Goal: Task Accomplishment & Management: Manage account settings

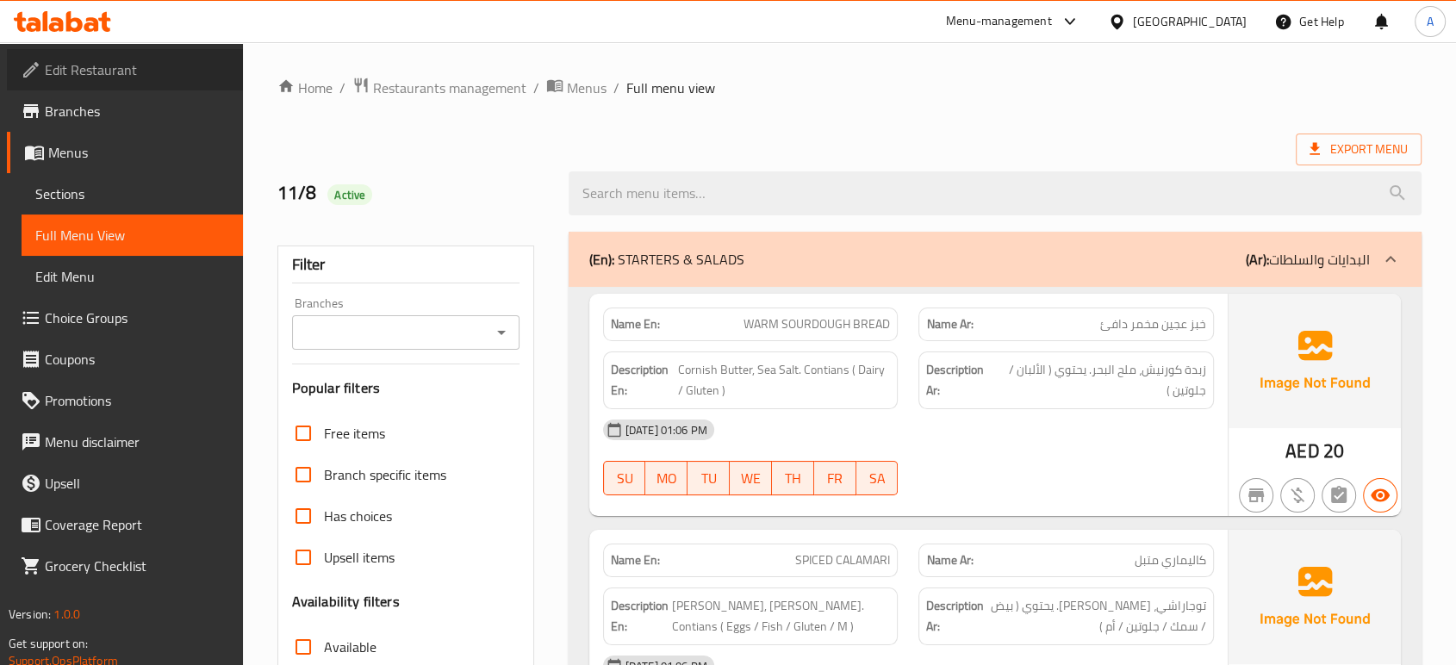
click at [102, 79] on span "Edit Restaurant" at bounding box center [137, 69] width 184 height 21
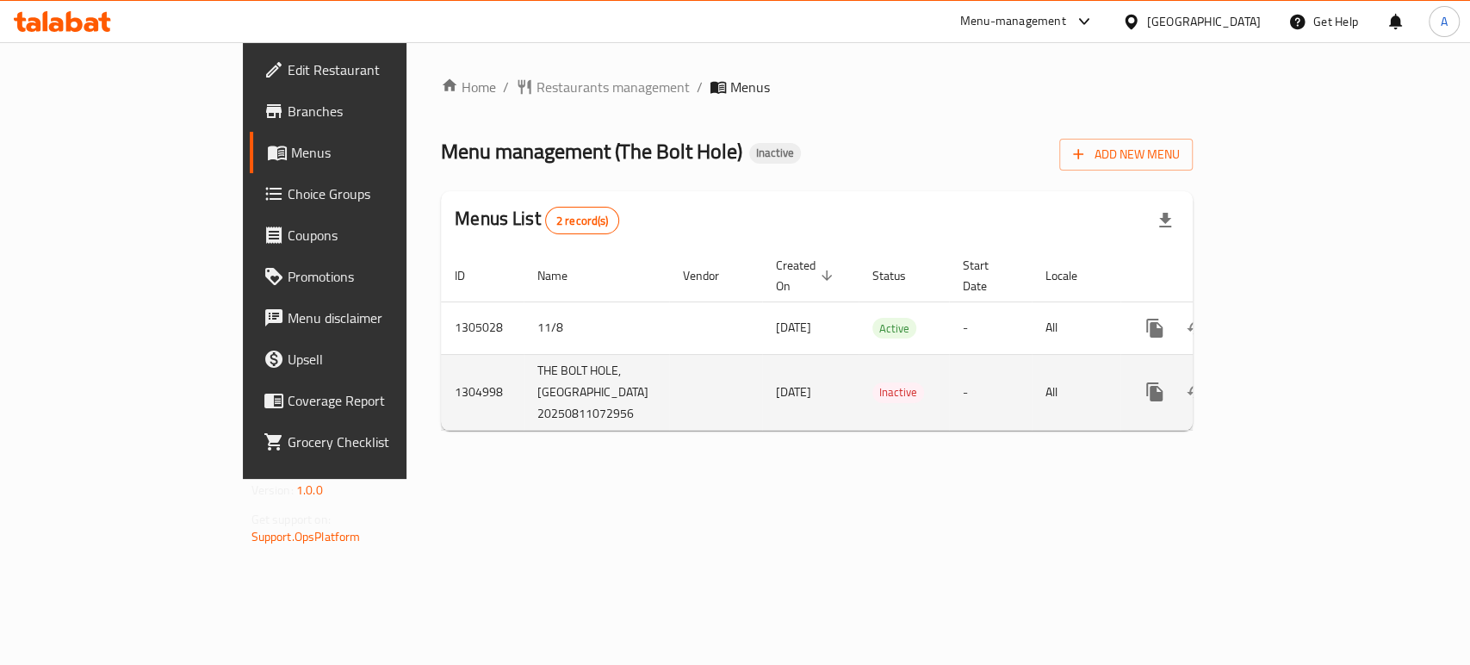
click at [1032, 419] on td "-" at bounding box center [990, 392] width 83 height 76
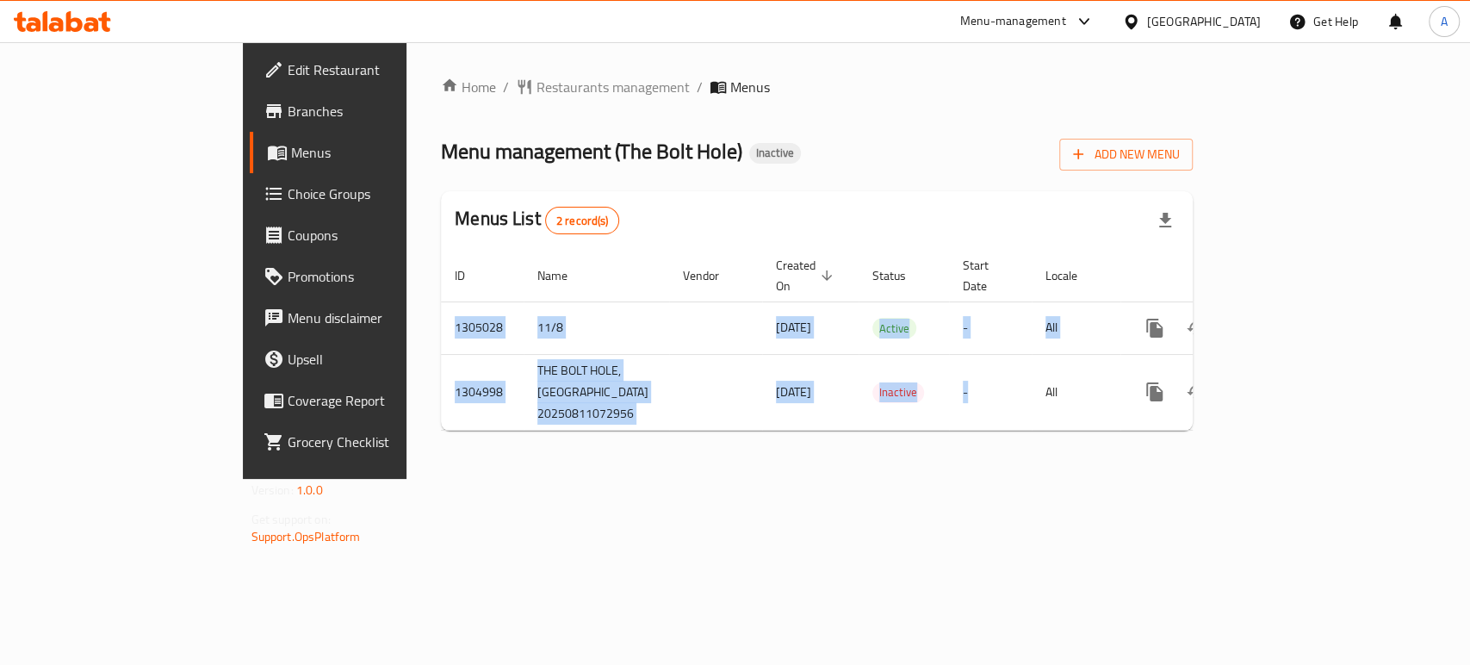
drag, startPoint x: 1087, startPoint y: 419, endPoint x: 978, endPoint y: 442, distance: 111.8
click at [978, 442] on div "Home / Restaurants management / Menus Menu management ( The Bolt Hole ) Inactiv…" at bounding box center [817, 261] width 752 height 368
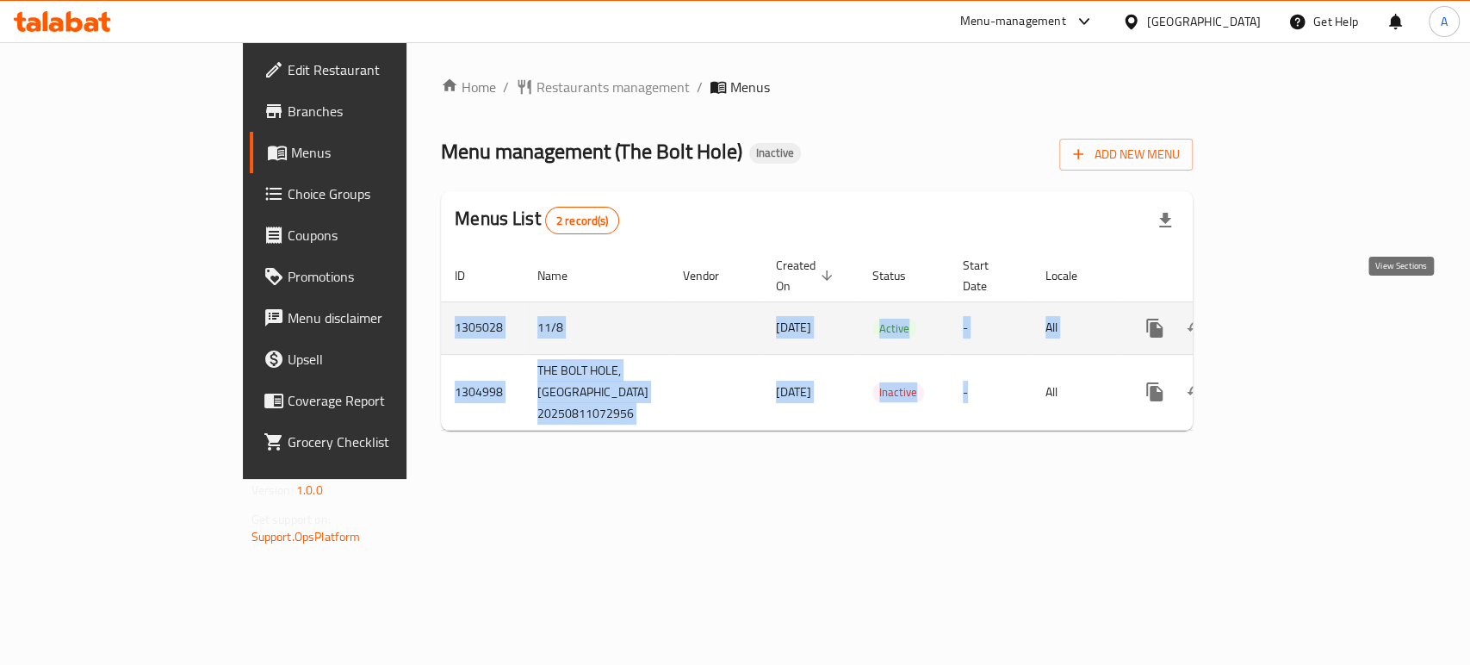
click at [1289, 318] on icon "enhanced table" at bounding box center [1279, 328] width 21 height 21
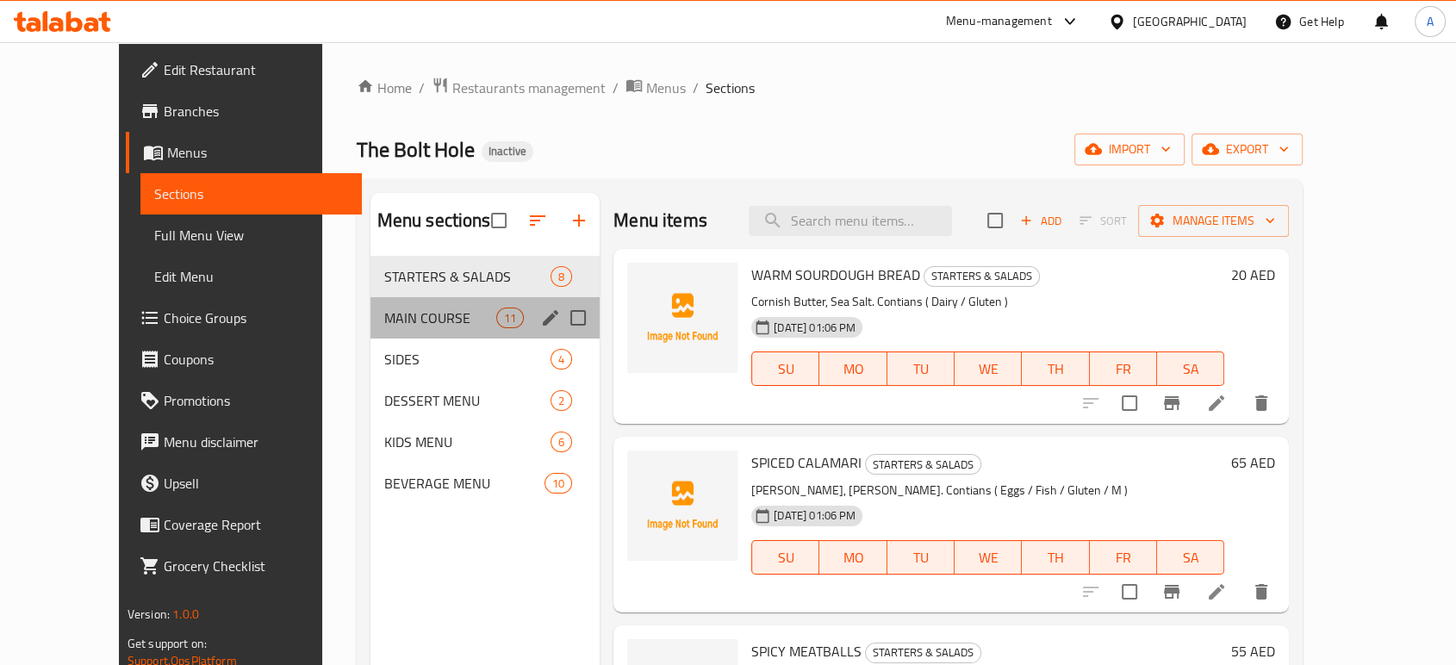
click at [395, 300] on div "MAIN COURSE 11" at bounding box center [485, 317] width 230 height 41
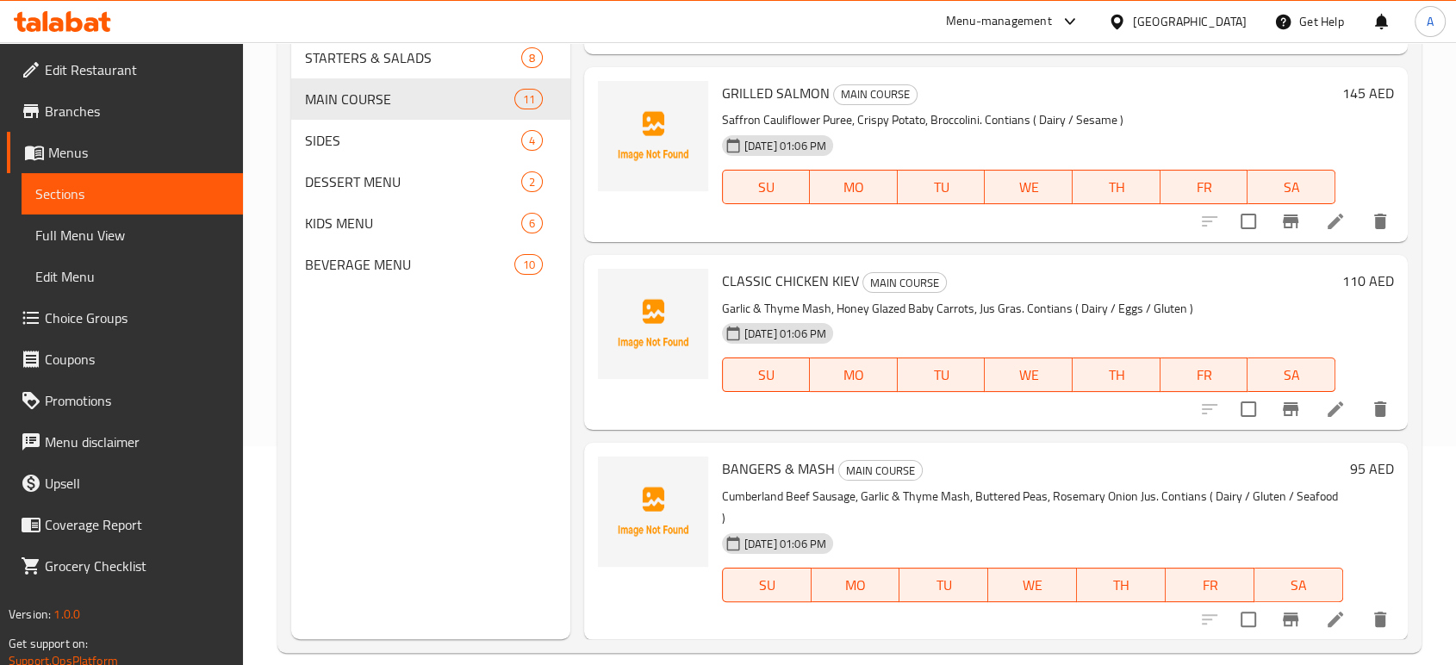
scroll to position [241, 0]
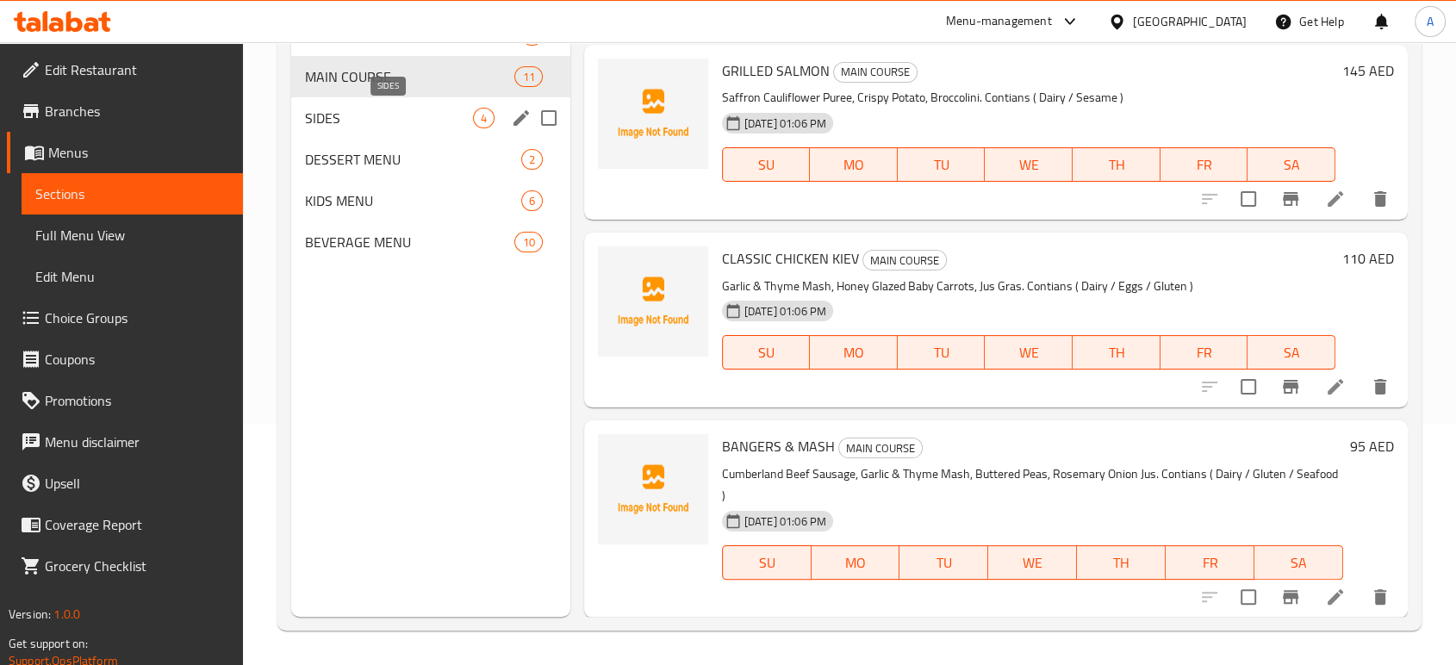
click at [317, 111] on span "SIDES" at bounding box center [389, 118] width 168 height 21
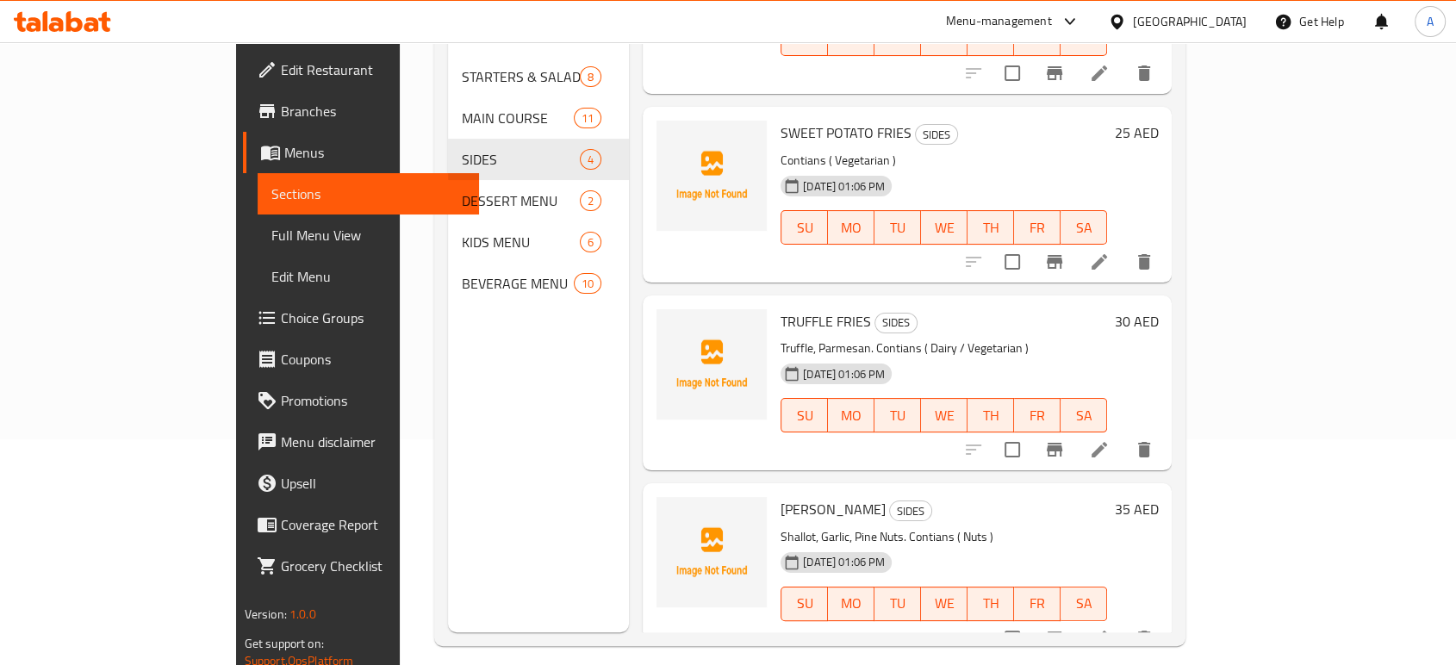
scroll to position [241, 0]
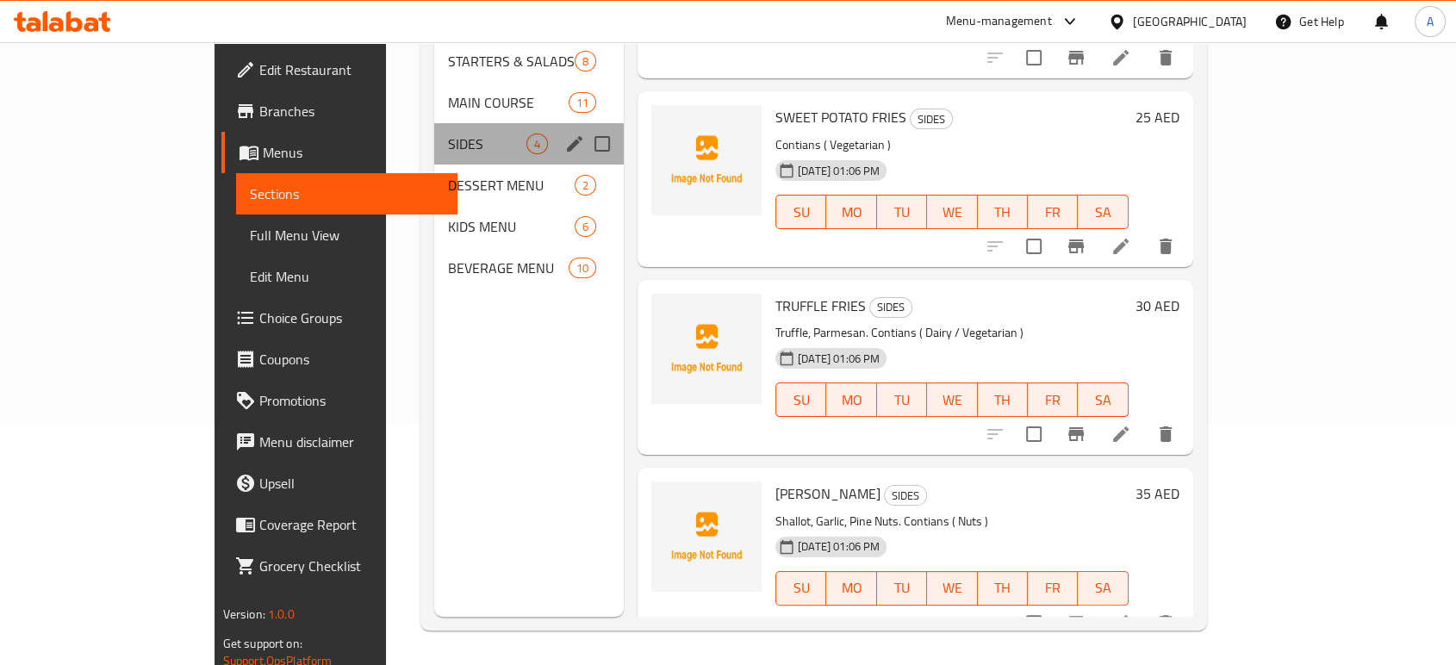
click at [455, 137] on div "SIDES 4" at bounding box center [528, 143] width 189 height 41
click at [452, 165] on div "DESSERT MENU 2" at bounding box center [528, 185] width 189 height 41
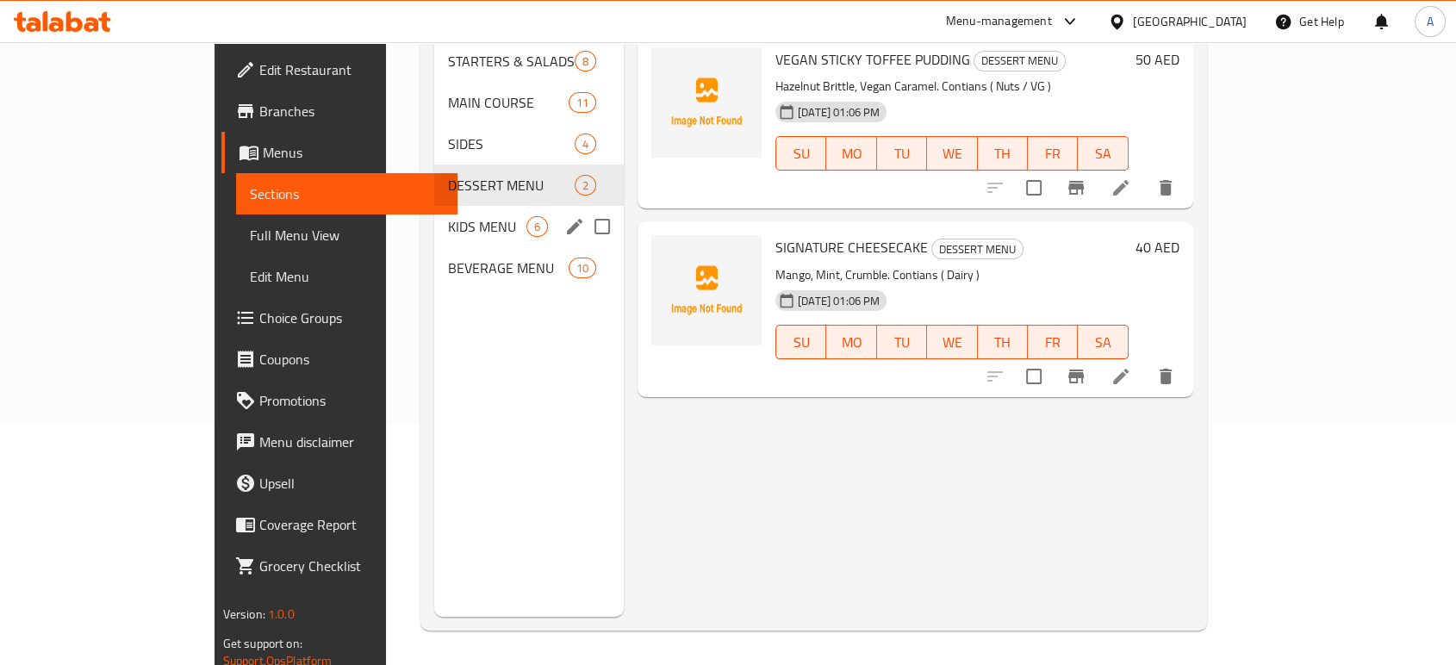
click at [448, 216] on span "KIDS MENU" at bounding box center [487, 226] width 78 height 21
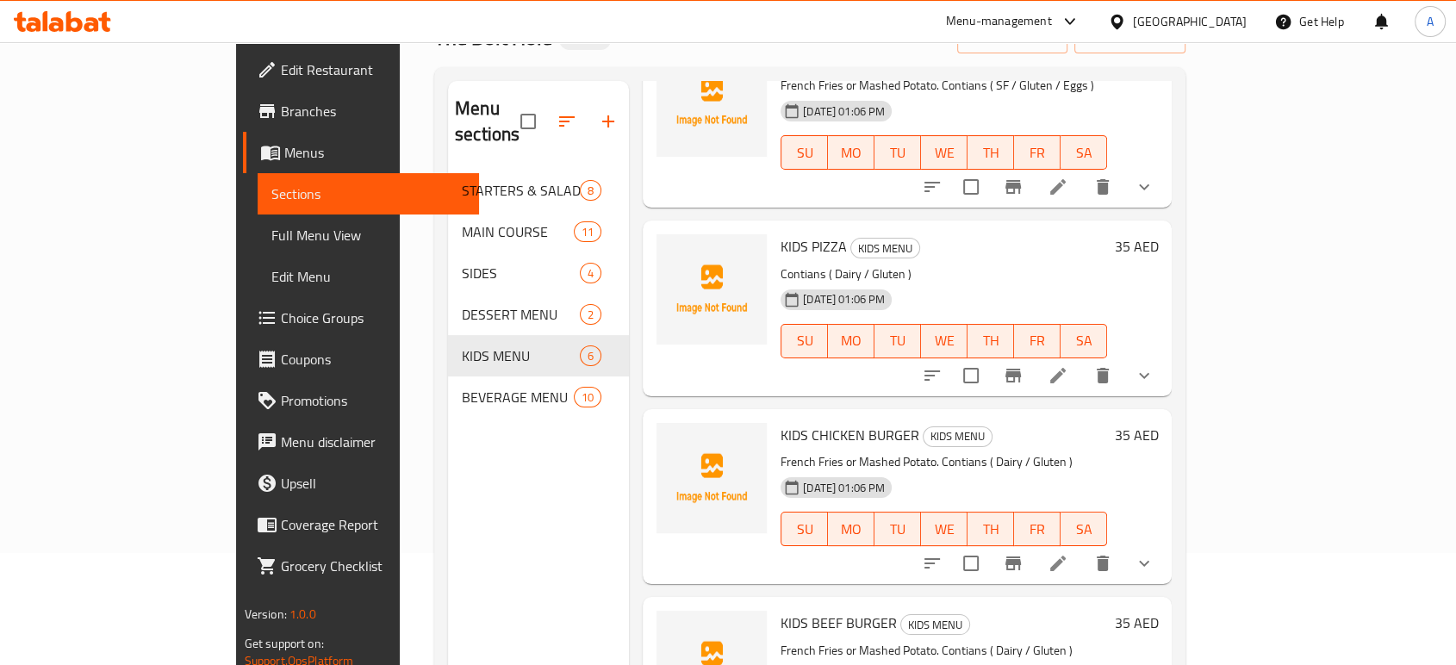
scroll to position [145, 0]
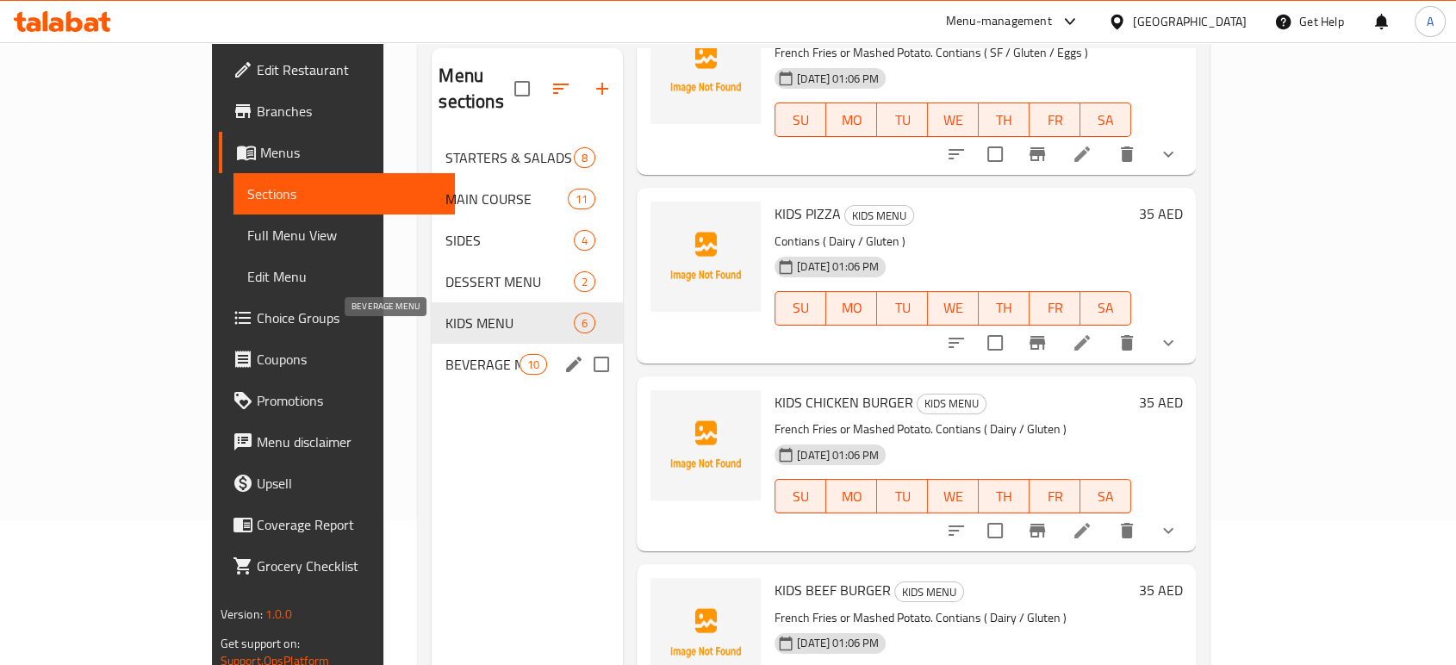
click at [453, 354] on span "BEVERAGE MENU" at bounding box center [481, 364] width 73 height 21
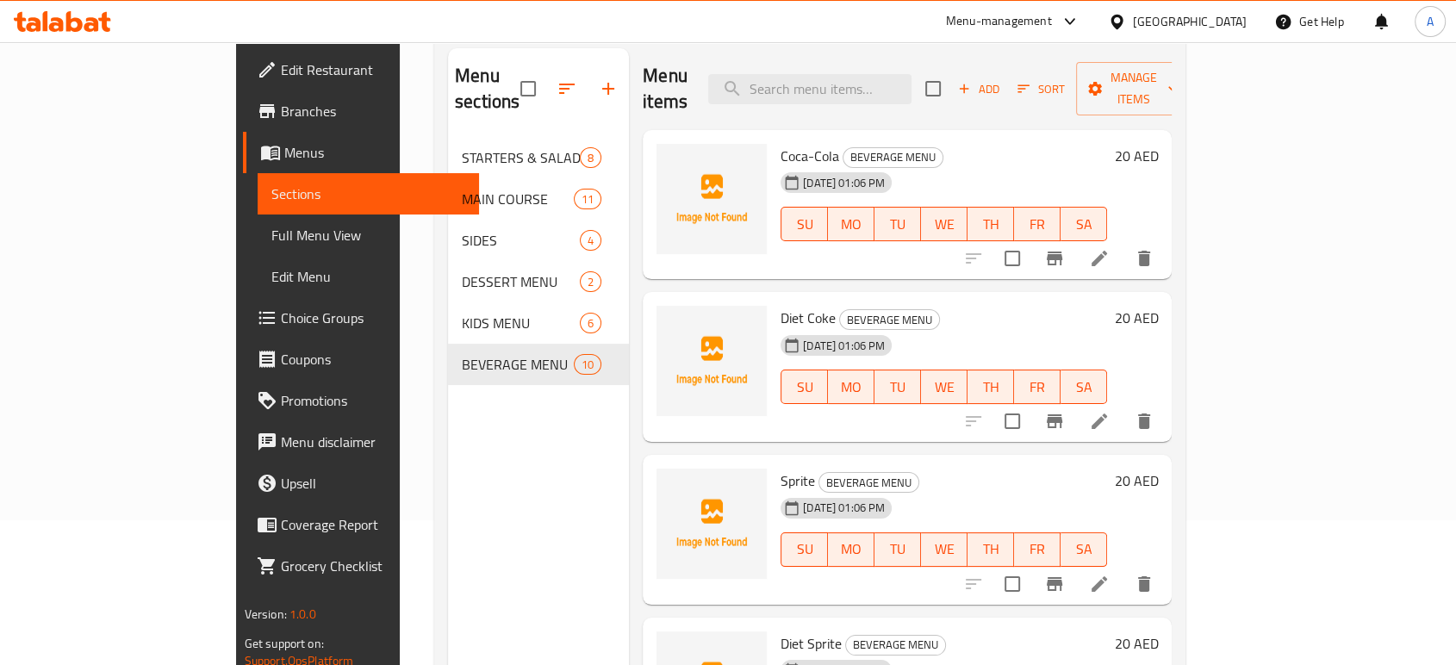
click at [281, 101] on span "Branches" at bounding box center [373, 111] width 184 height 21
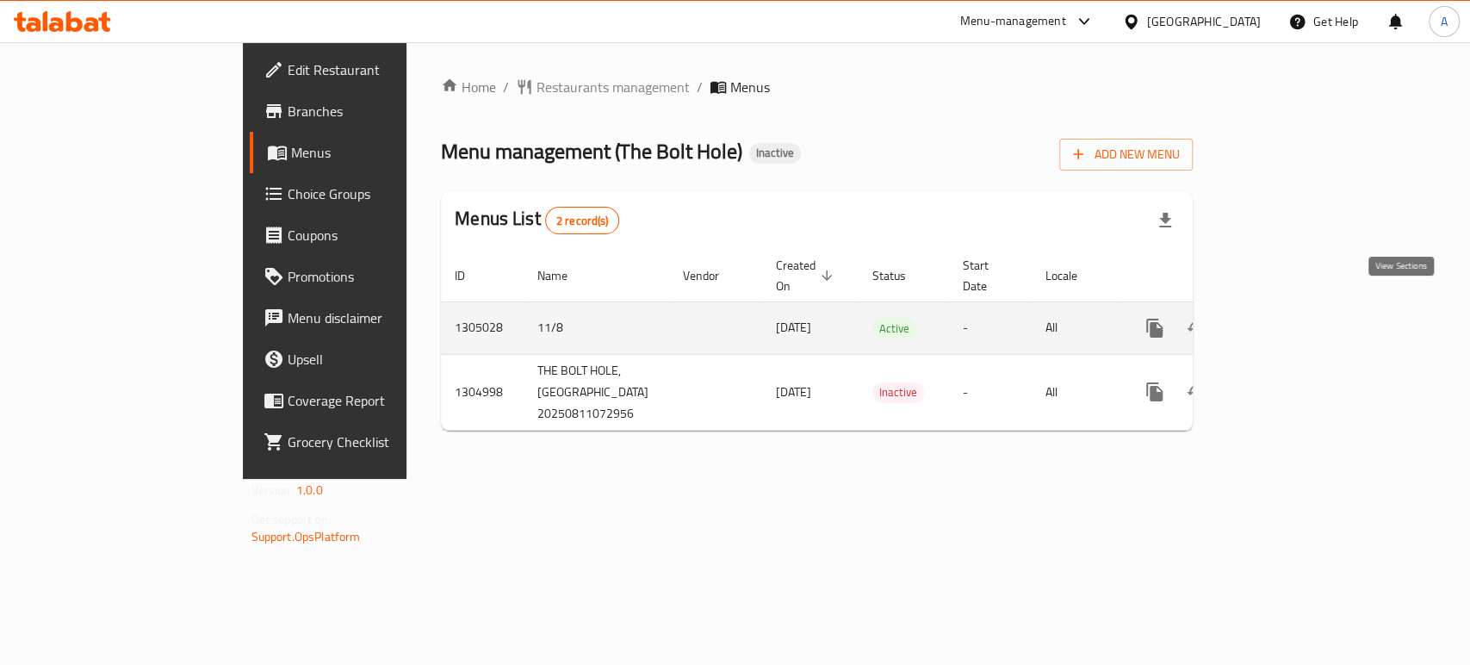
click at [1289, 318] on icon "enhanced table" at bounding box center [1279, 328] width 21 height 21
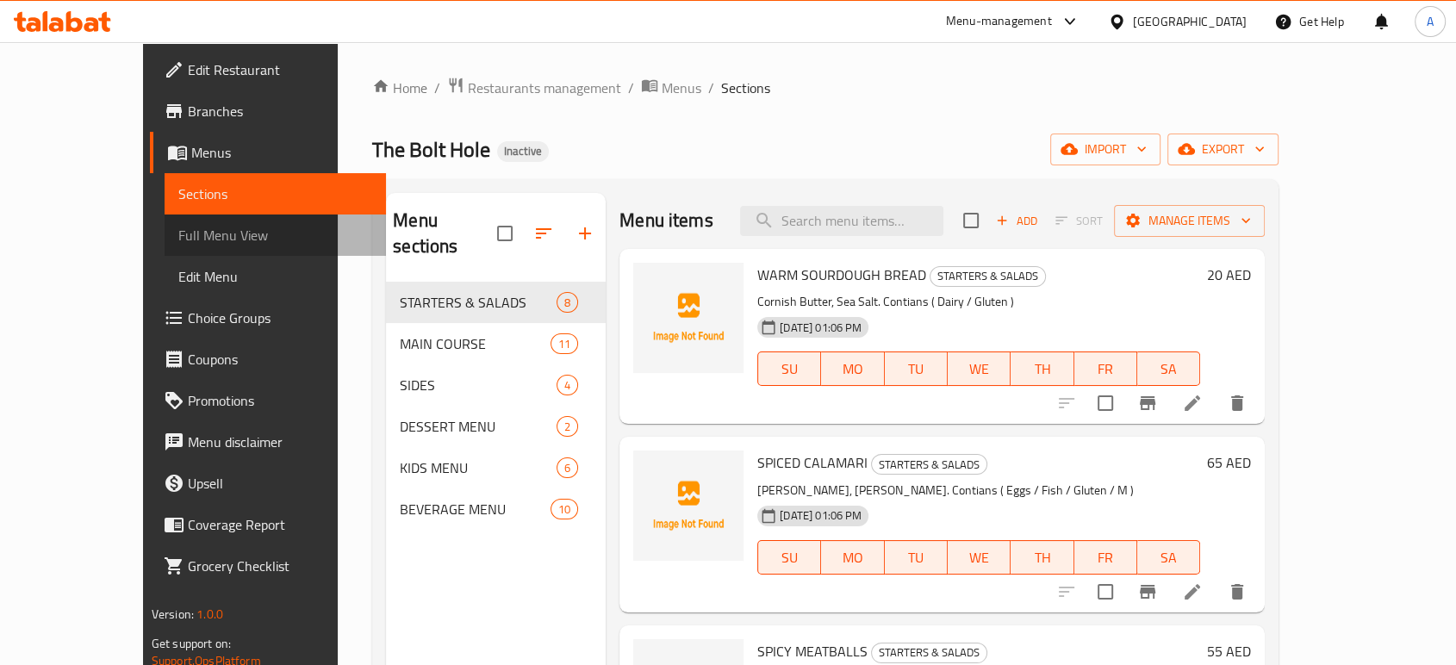
click at [178, 225] on span "Full Menu View" at bounding box center [275, 235] width 194 height 21
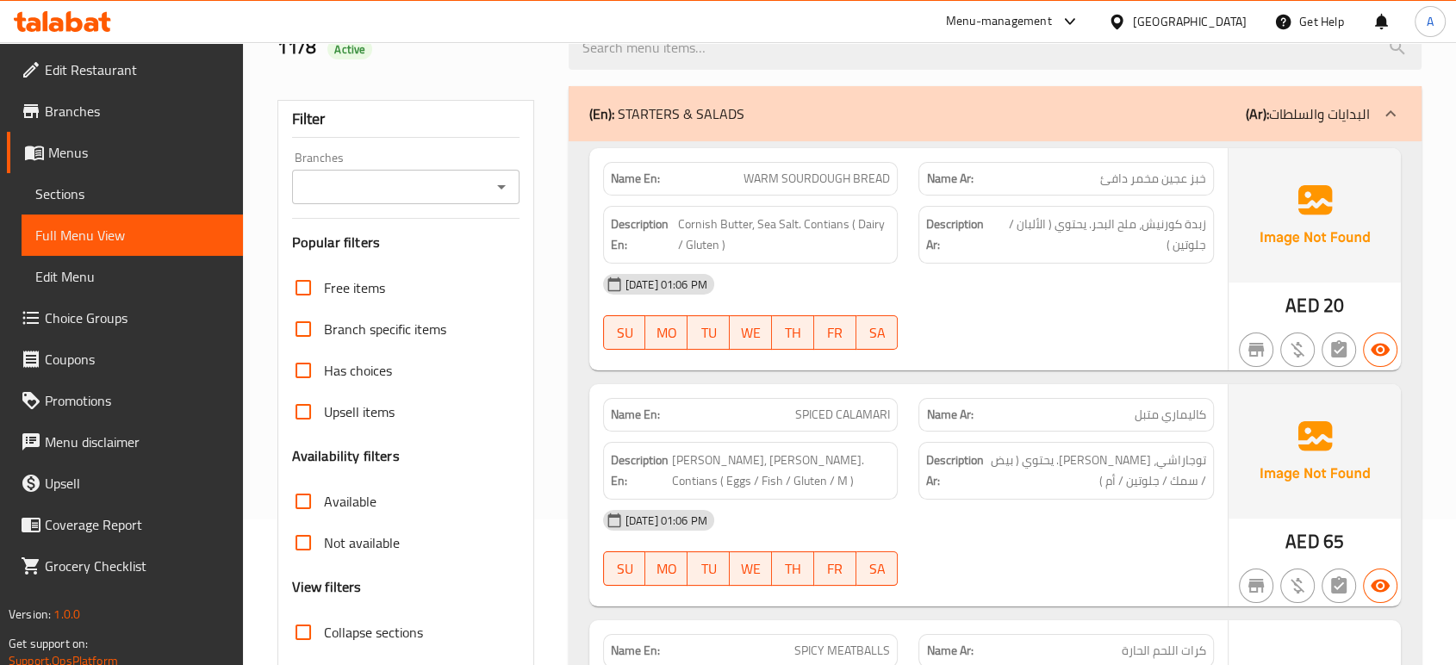
scroll to position [287, 0]
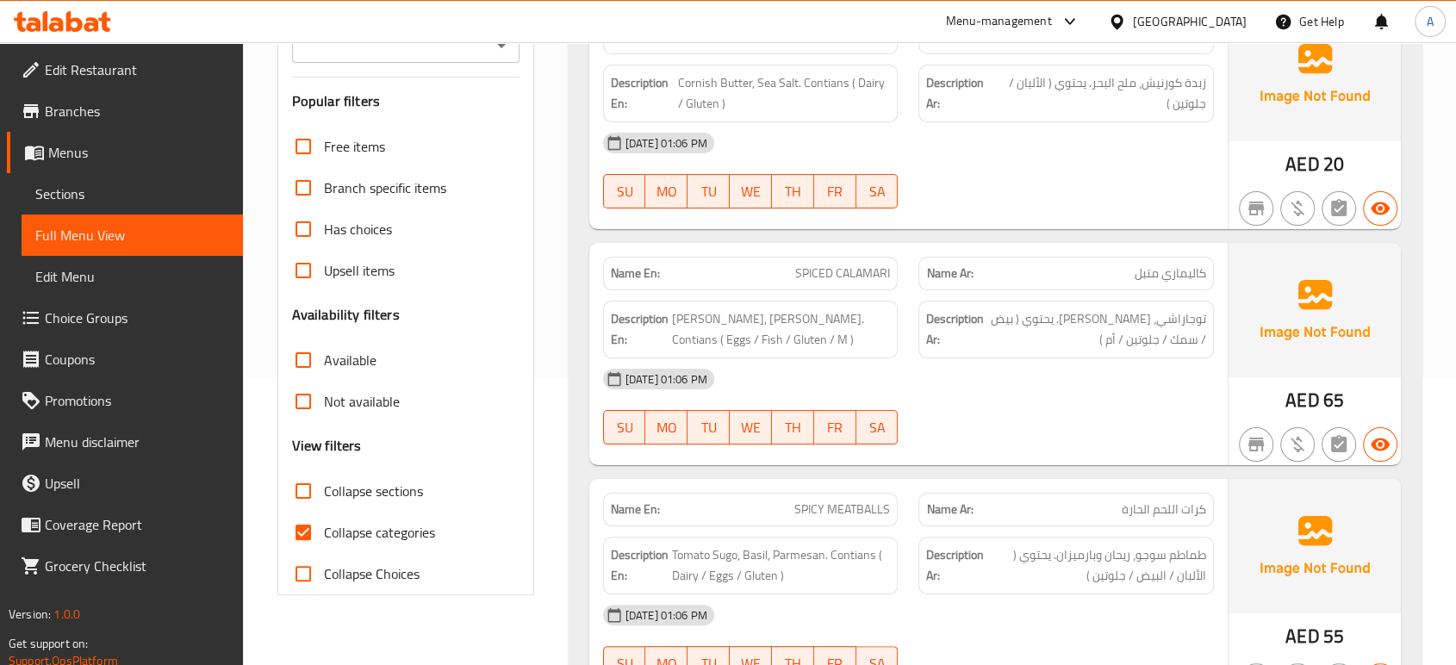
drag, startPoint x: 346, startPoint y: 526, endPoint x: 412, endPoint y: 518, distance: 66.0
click at [346, 527] on span "Collapse categories" at bounding box center [379, 532] width 111 height 21
click at [324, 527] on input "Collapse categories" at bounding box center [303, 532] width 41 height 41
checkbox input "false"
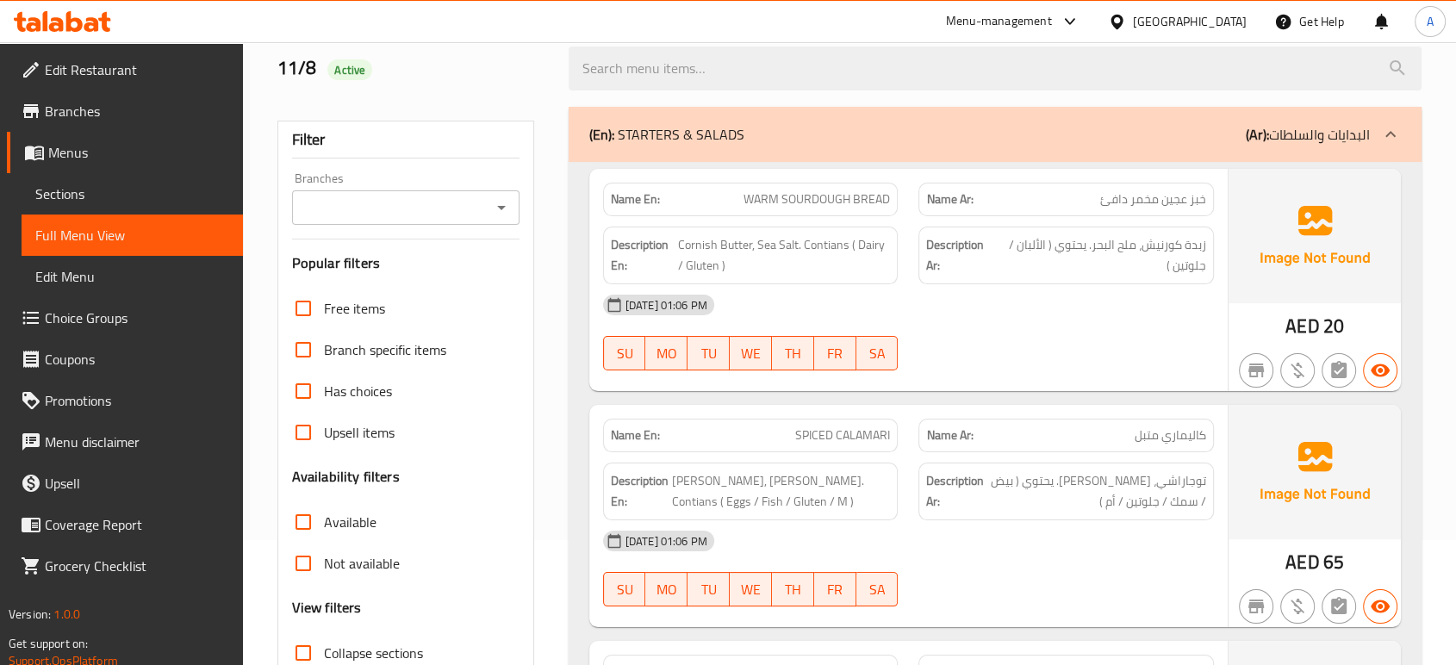
scroll to position [0, 0]
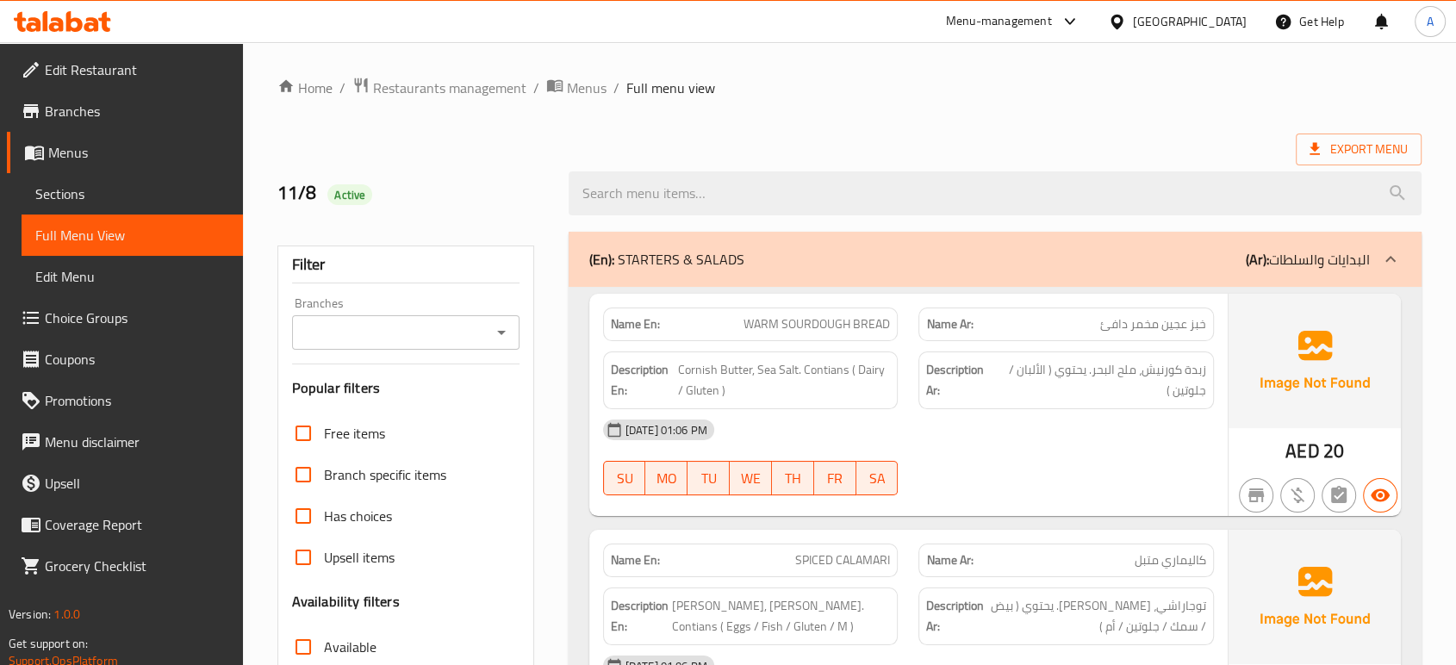
click at [858, 405] on div "Description En: Cornish Butter, Sea Salt. Contians ( Dairy / Gluten )" at bounding box center [750, 380] width 295 height 58
click at [1145, 433] on div "11-08-2025 01:06 PM" at bounding box center [908, 429] width 631 height 41
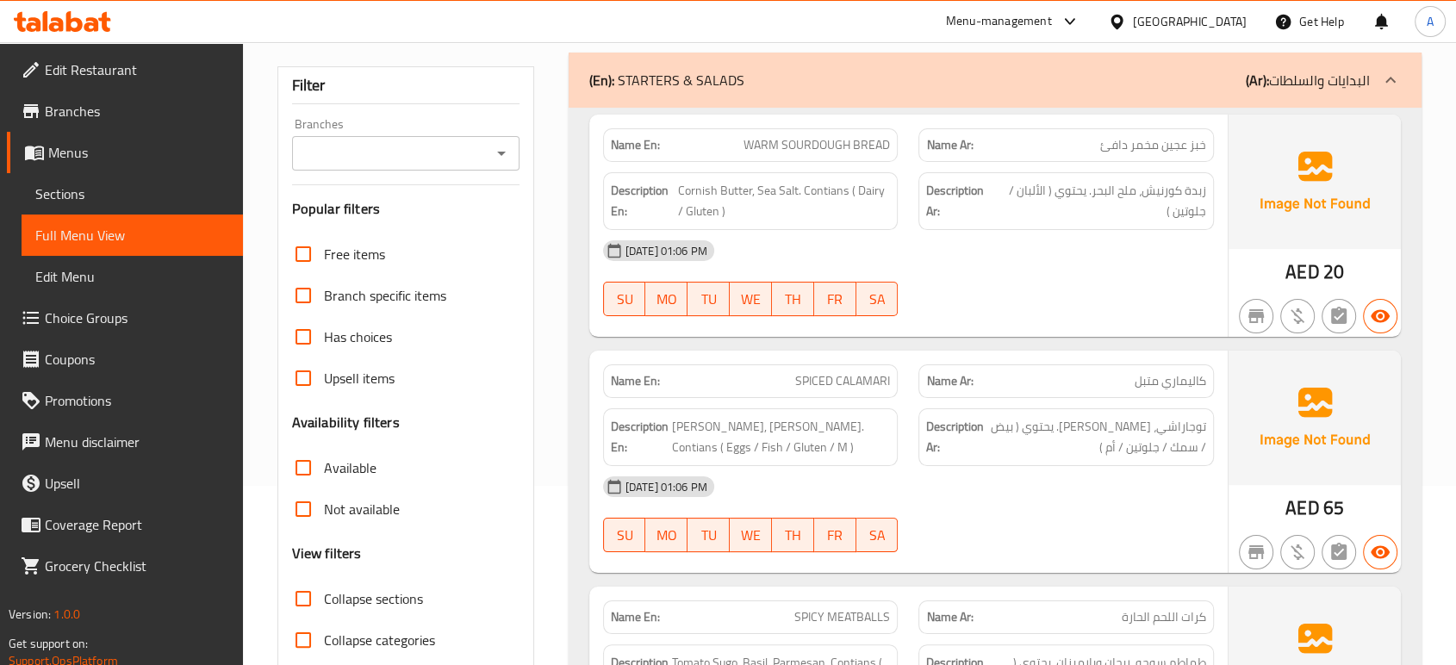
scroll to position [191, 0]
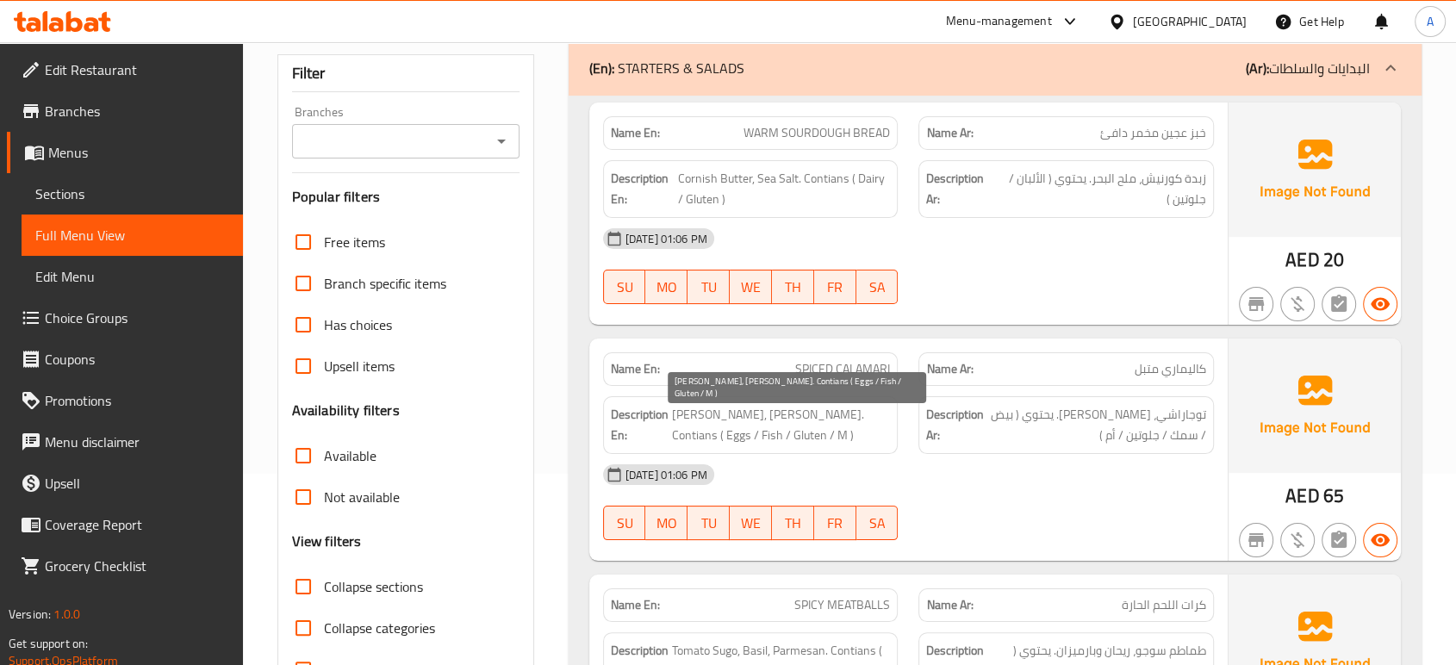
click at [730, 429] on span "Togarashi, Lime Aioli. Contians ( Eggs / Fish / Gluten / M )" at bounding box center [781, 425] width 219 height 42
click at [729, 427] on span "Togarashi, Lime Aioli. Contians ( Eggs / Fish / Gluten / M )" at bounding box center [781, 425] width 219 height 42
click at [728, 426] on span "Togarashi, Lime Aioli. Contians ( Eggs / Fish / Gluten / M )" at bounding box center [781, 425] width 219 height 42
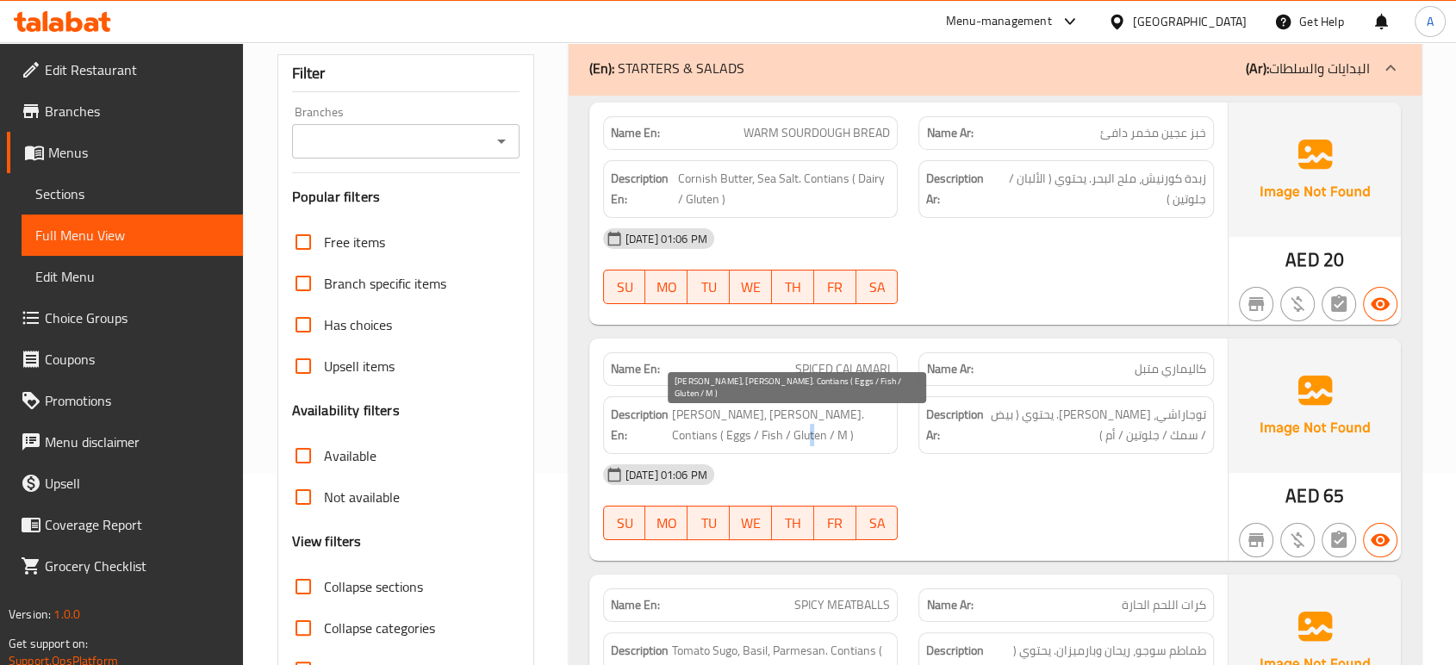
click at [728, 426] on span "Togarashi, Lime Aioli. Contians ( Eggs / Fish / Gluten / M )" at bounding box center [781, 425] width 219 height 42
click at [728, 427] on span "Togarashi, Lime Aioli. Contians ( Eggs / Fish / Gluten / M )" at bounding box center [781, 425] width 219 height 42
click at [728, 429] on span "Togarashi, Lime Aioli. Contians ( Eggs / Fish / Gluten / M )" at bounding box center [781, 425] width 219 height 42
click at [727, 441] on span "Togarashi, Lime Aioli. Contians ( Eggs / Fish / Gluten / M )" at bounding box center [781, 425] width 219 height 42
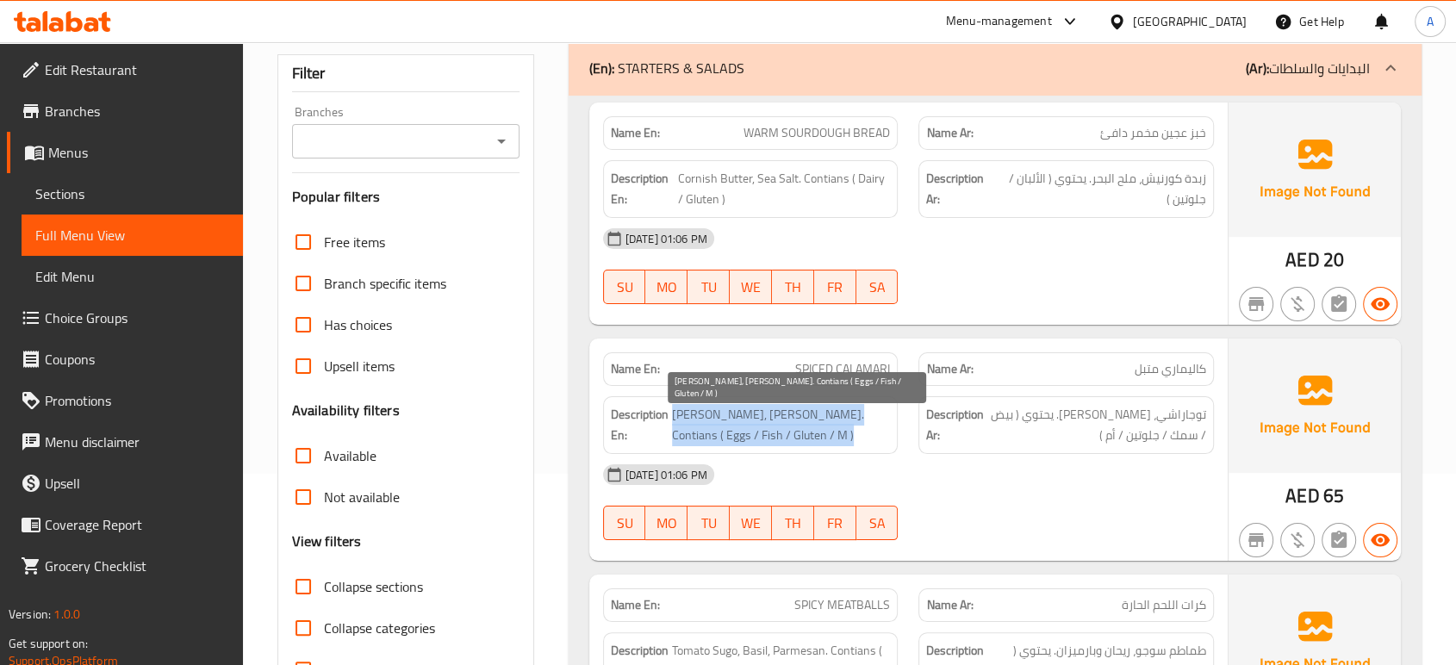
click at [721, 435] on span "Togarashi, Lime Aioli. Contians ( Eggs / Fish / Gluten / M )" at bounding box center [781, 425] width 219 height 42
drag, startPoint x: 721, startPoint y: 435, endPoint x: 731, endPoint y: 434, distance: 10.4
click at [731, 434] on span "Togarashi, Lime Aioli. Contians ( Eggs / Fish / Gluten / M )" at bounding box center [781, 425] width 219 height 42
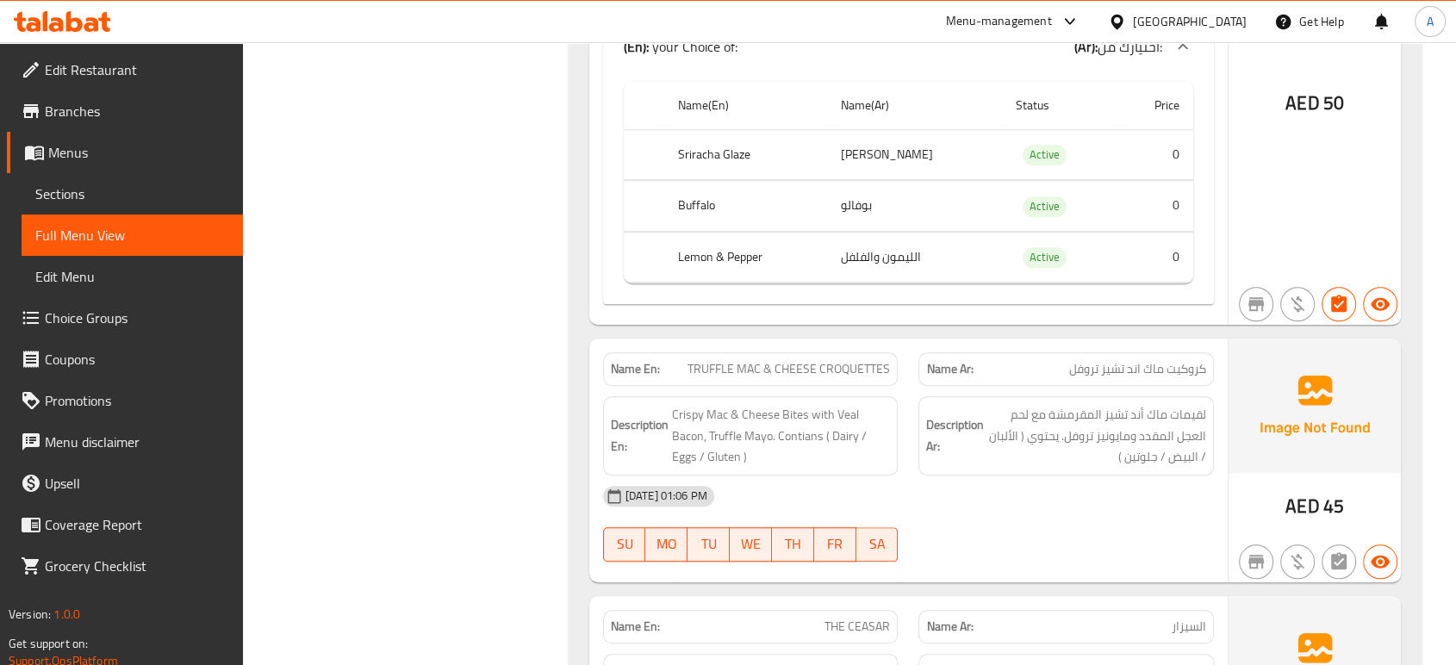
scroll to position [1339, 0]
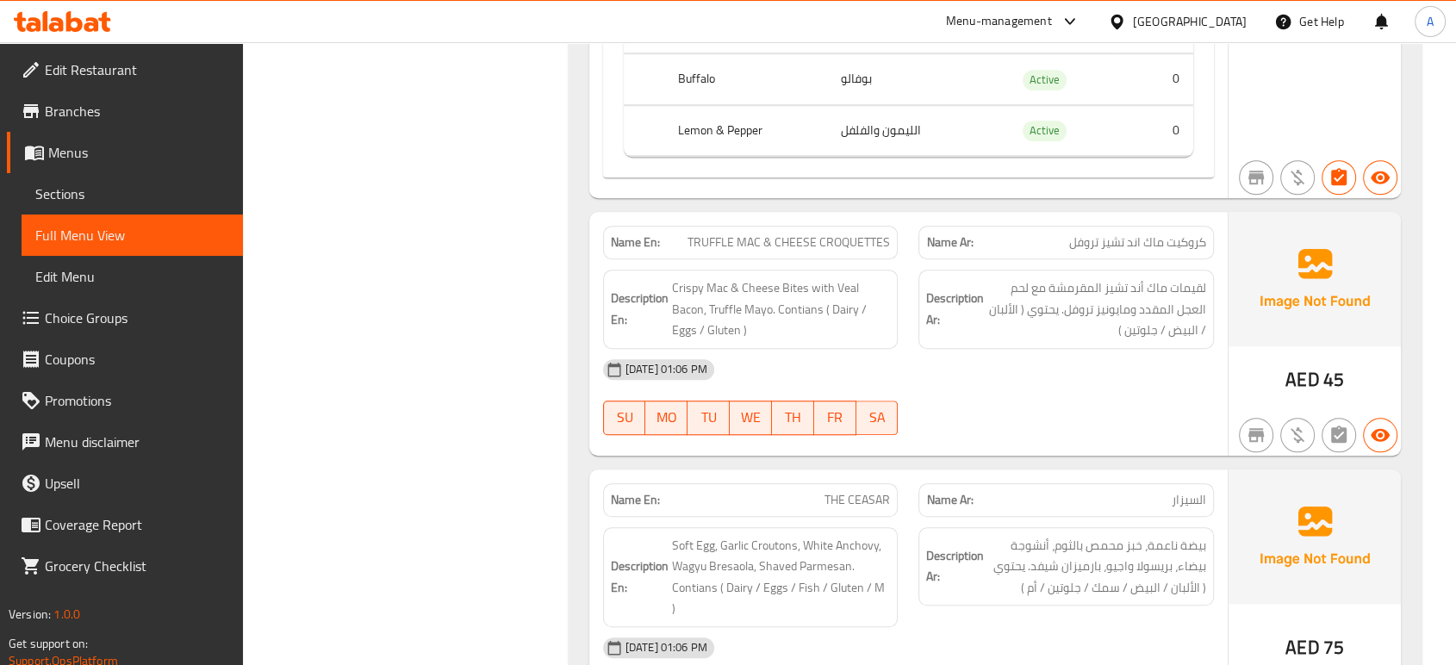
click at [894, 395] on div "SU MO TU WE TH FR SA" at bounding box center [751, 417] width 316 height 55
click at [1061, 475] on div "Name Ar: السيزار" at bounding box center [1066, 500] width 316 height 54
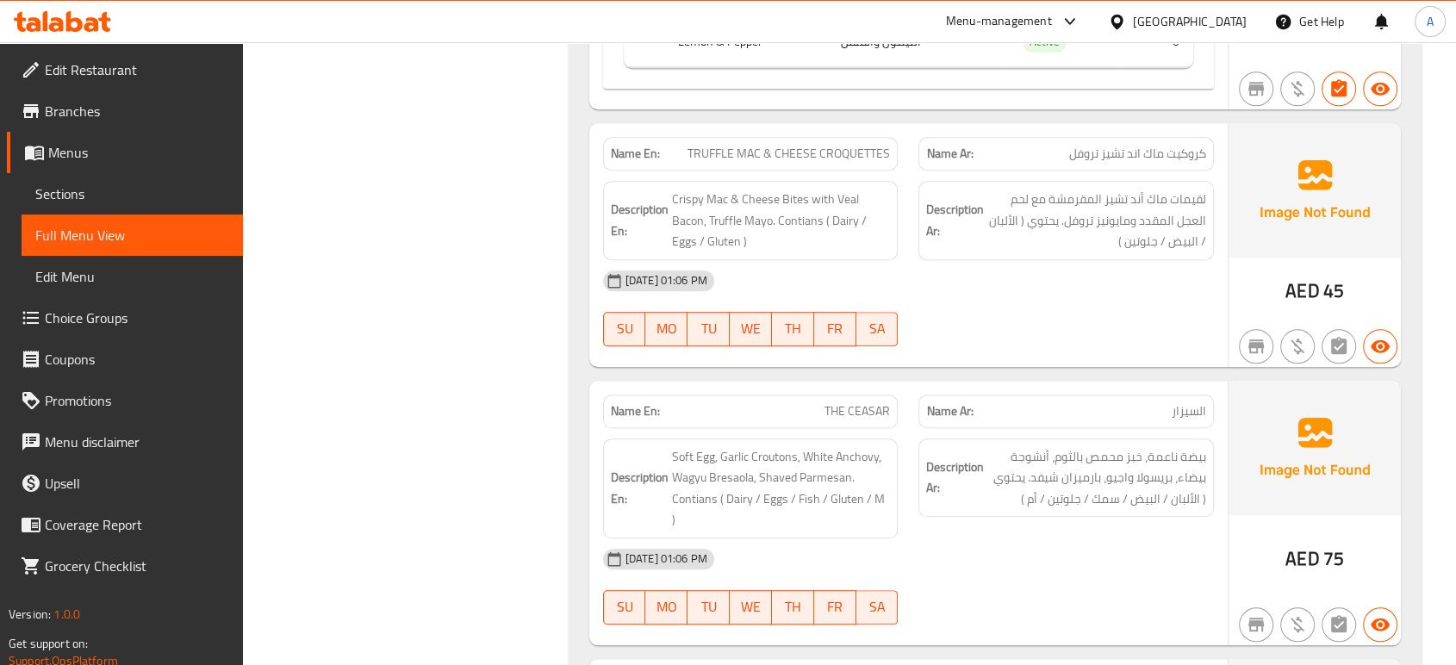
scroll to position [1531, 0]
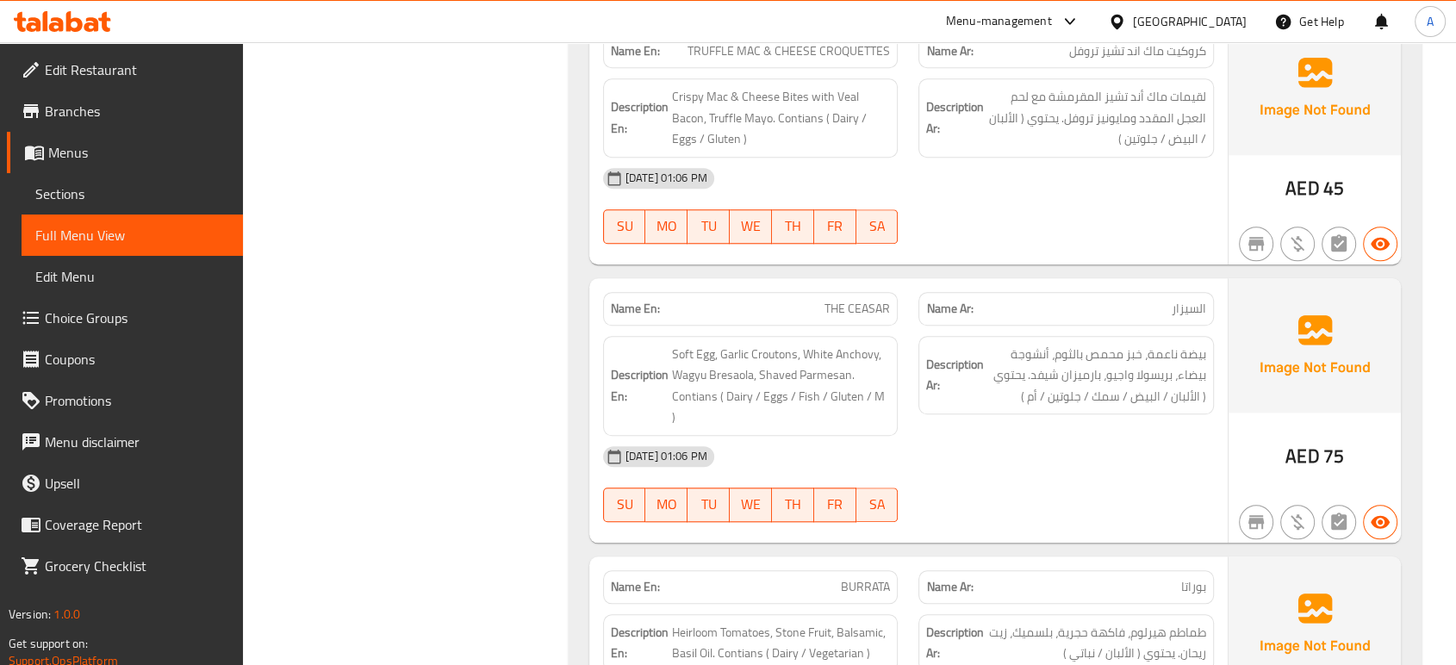
click at [876, 309] on span "THE CEASAR" at bounding box center [856, 309] width 65 height 18
click at [876, 308] on span "THE CEASAR" at bounding box center [856, 309] width 65 height 18
copy span "THE CEASAR"
click at [866, 495] on button "SA" at bounding box center [877, 505] width 42 height 34
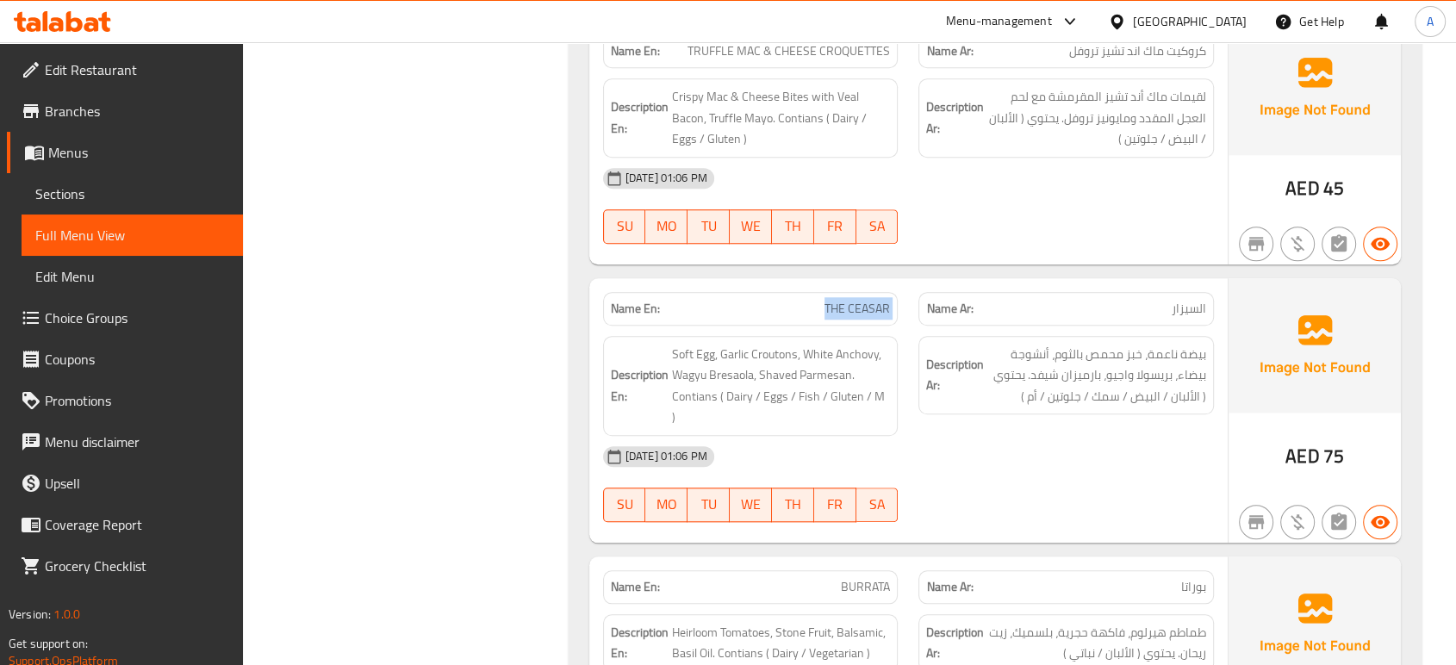
type button "6"
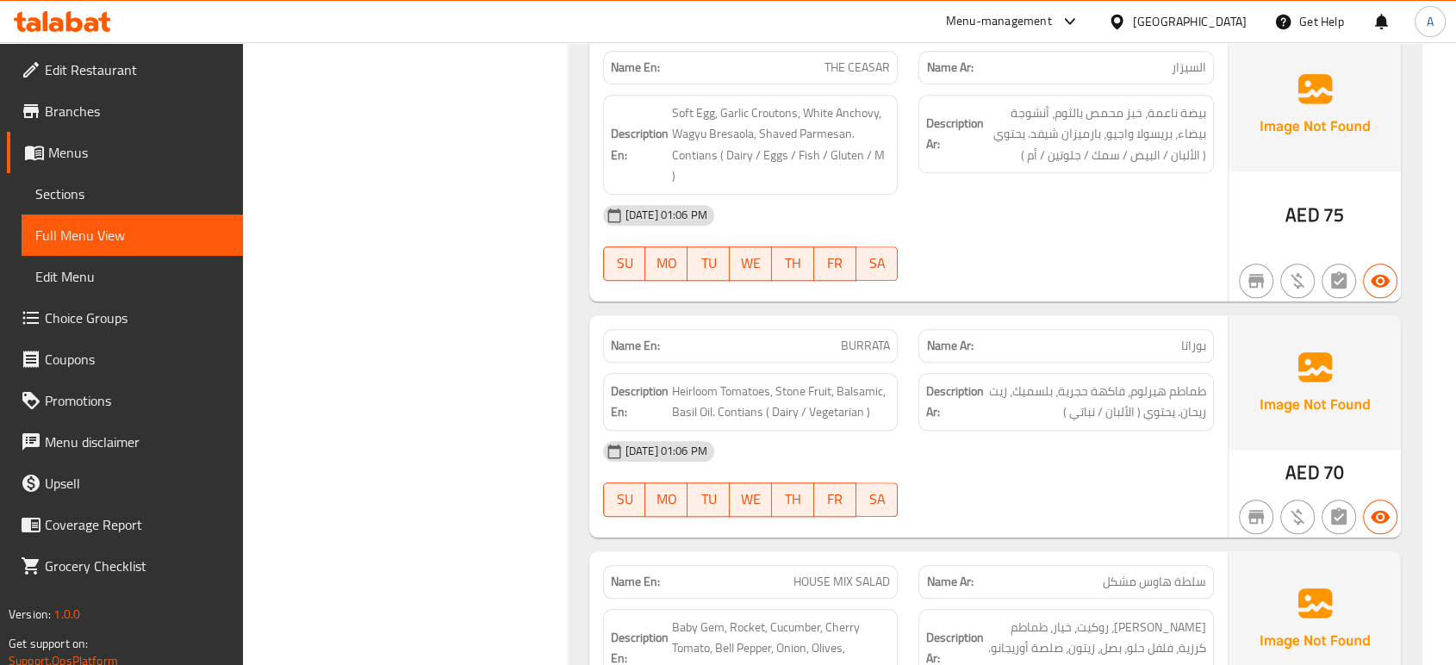
scroll to position [1818, 0]
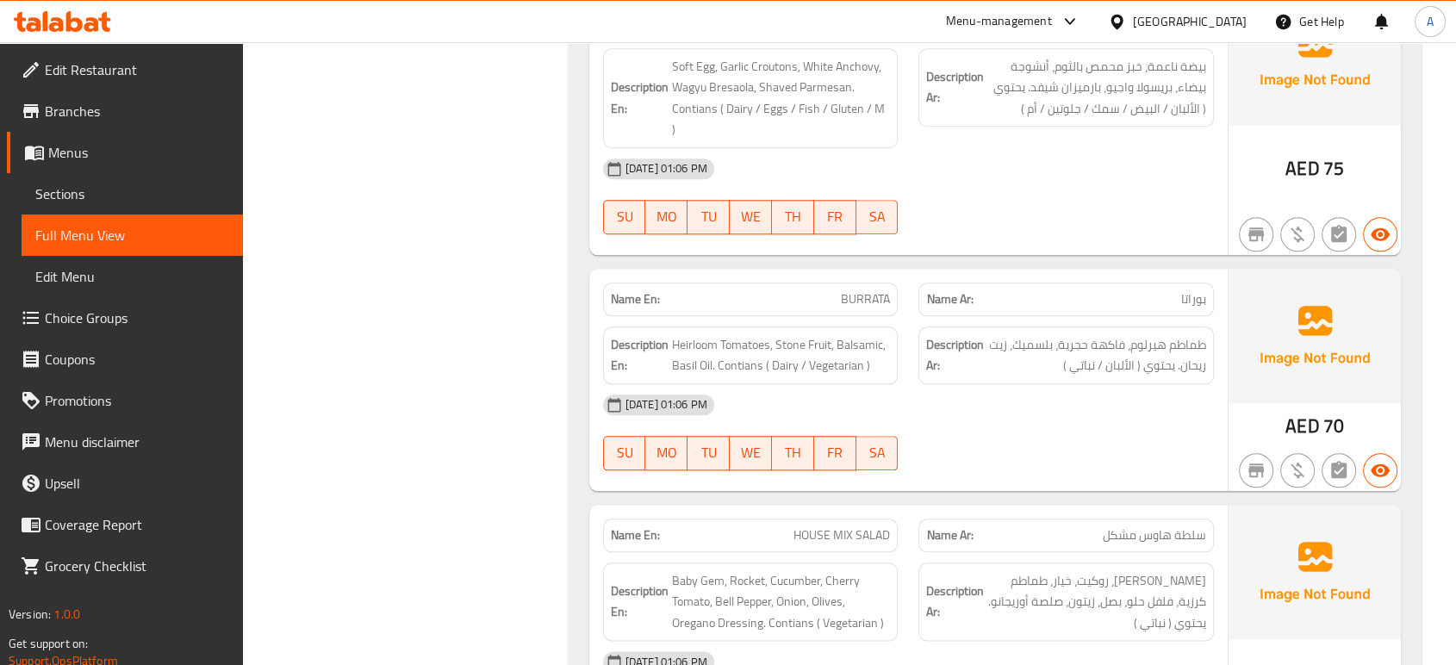
click at [1012, 384] on div "11-08-2025 01:06 PM" at bounding box center [908, 404] width 631 height 41
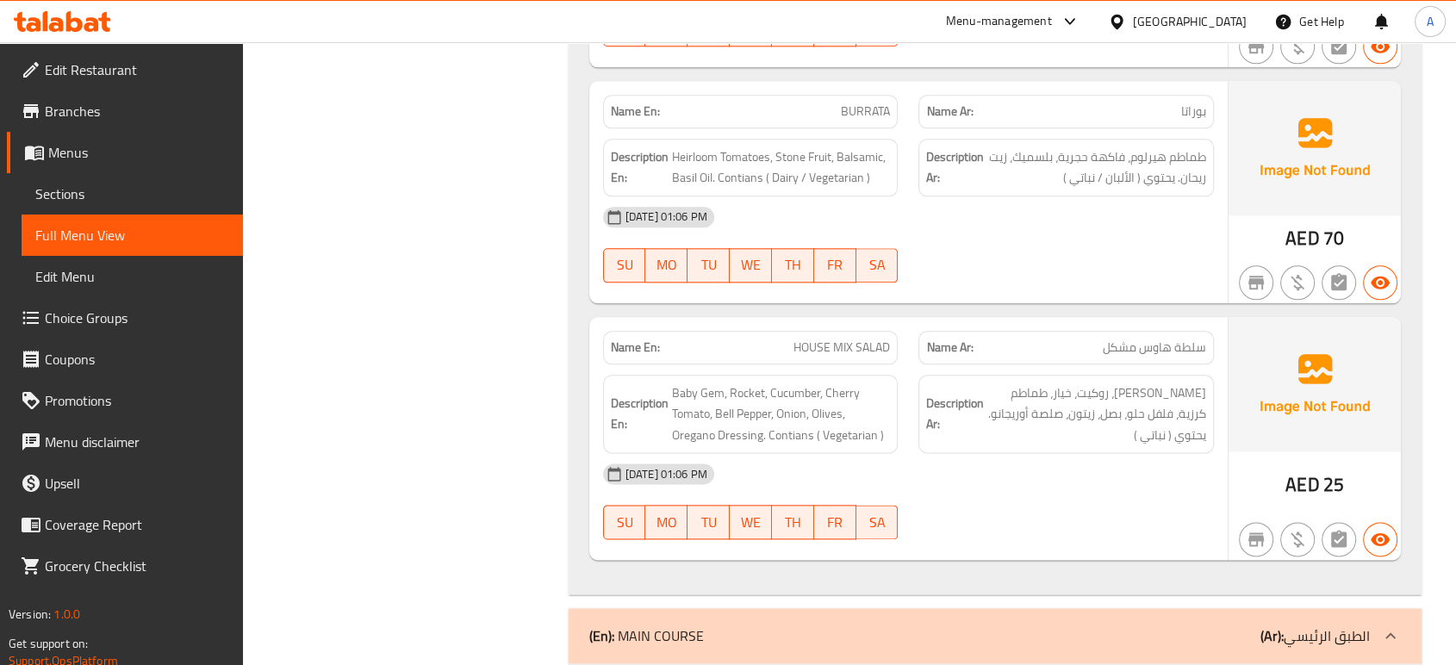
scroll to position [1914, 0]
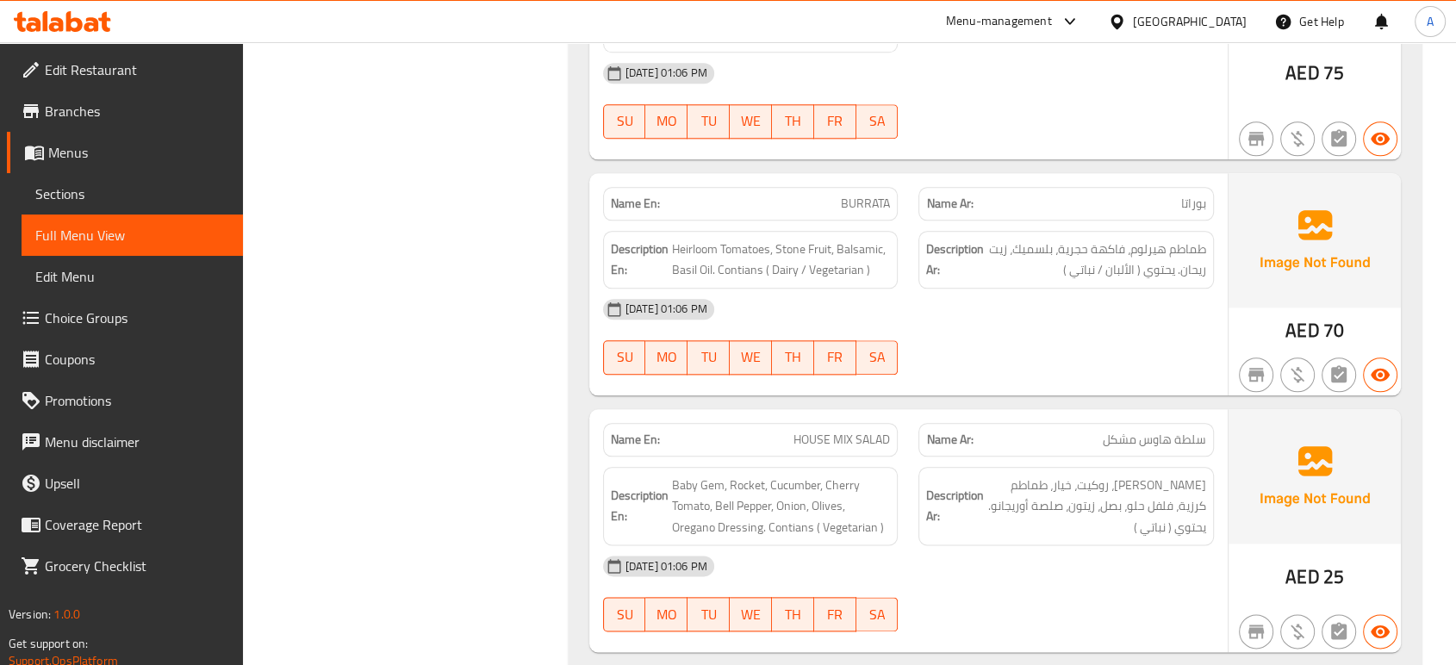
click at [916, 239] on div "Description Ar: طماطم هيرلوم، فاكهة حجرية، بلسميك، زيت ريحان. يحتوي ( الألبان /…" at bounding box center [1066, 260] width 316 height 78
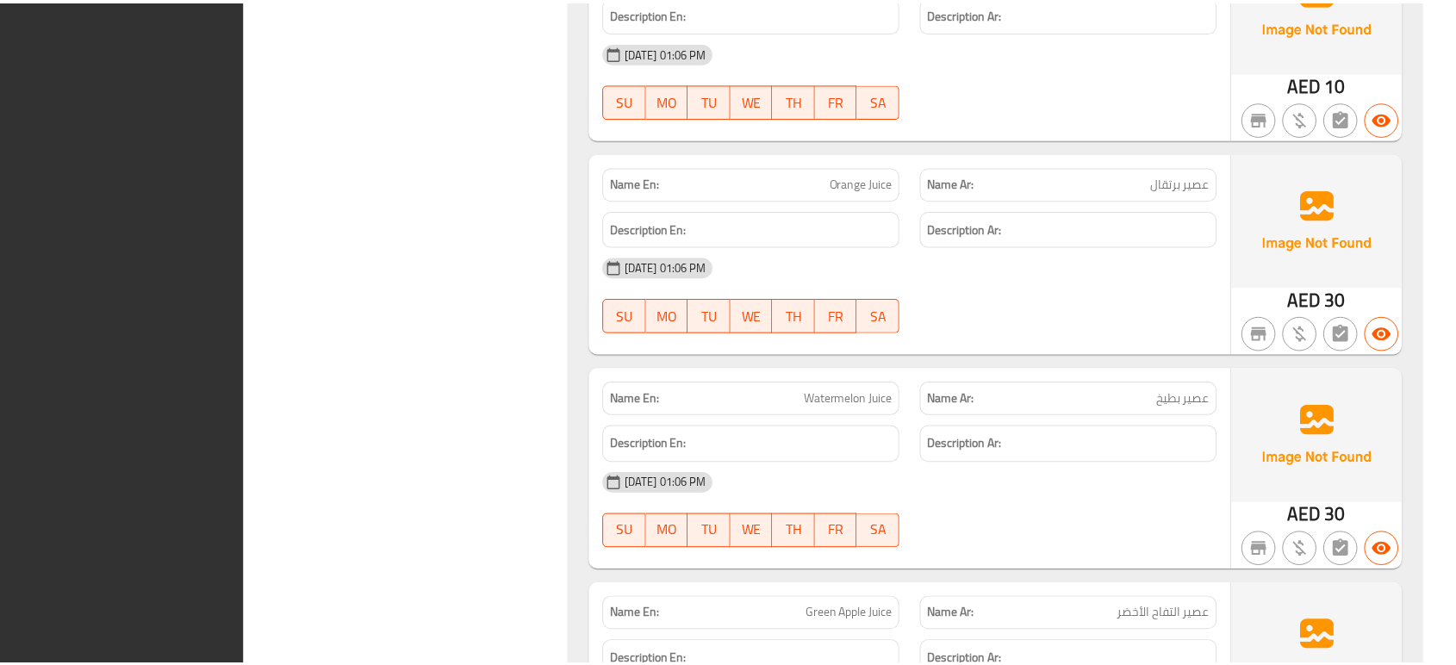
scroll to position [11863, 0]
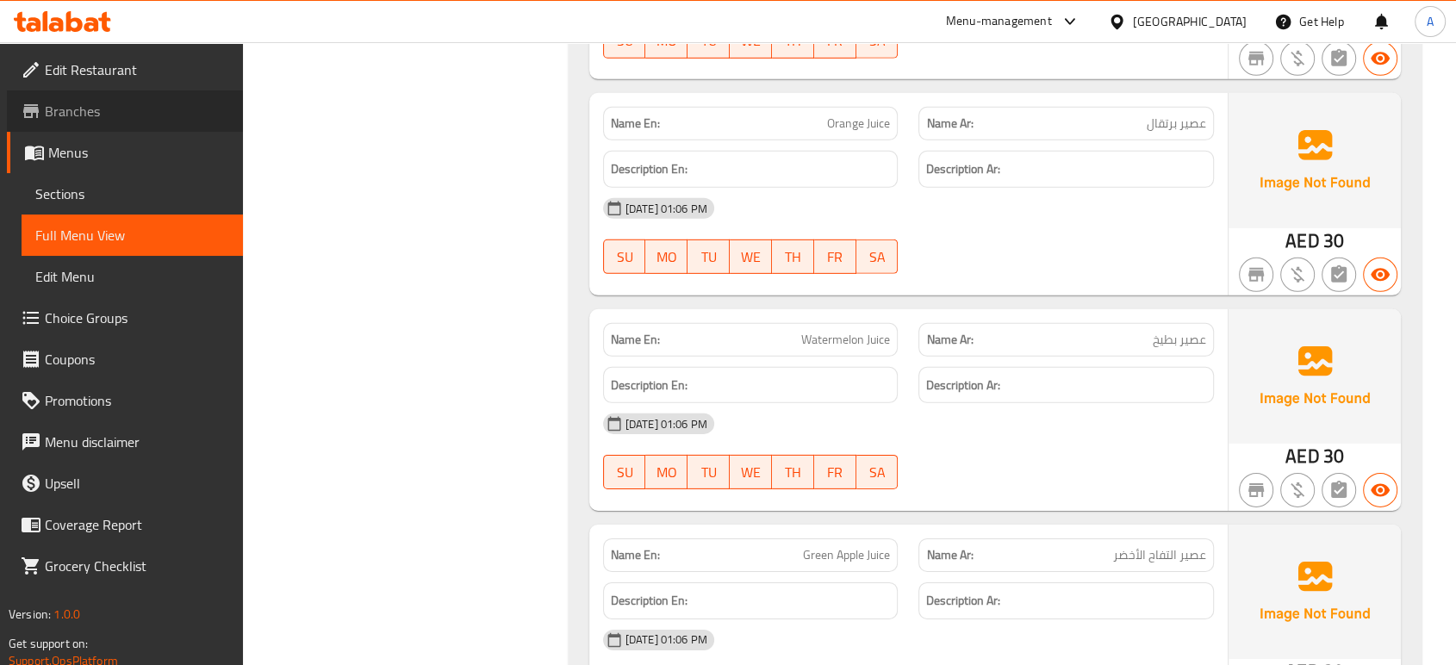
click at [112, 96] on link "Branches" at bounding box center [125, 110] width 236 height 41
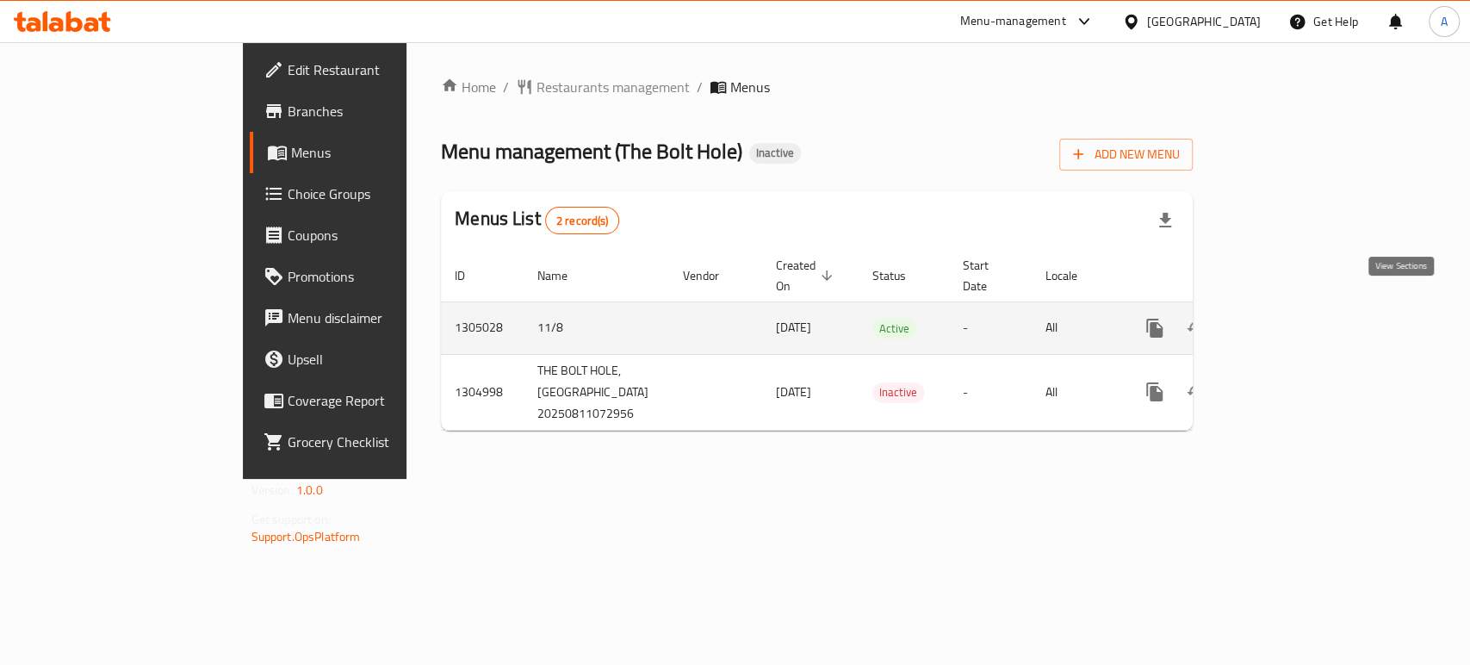
click at [1289, 318] on icon "enhanced table" at bounding box center [1279, 328] width 21 height 21
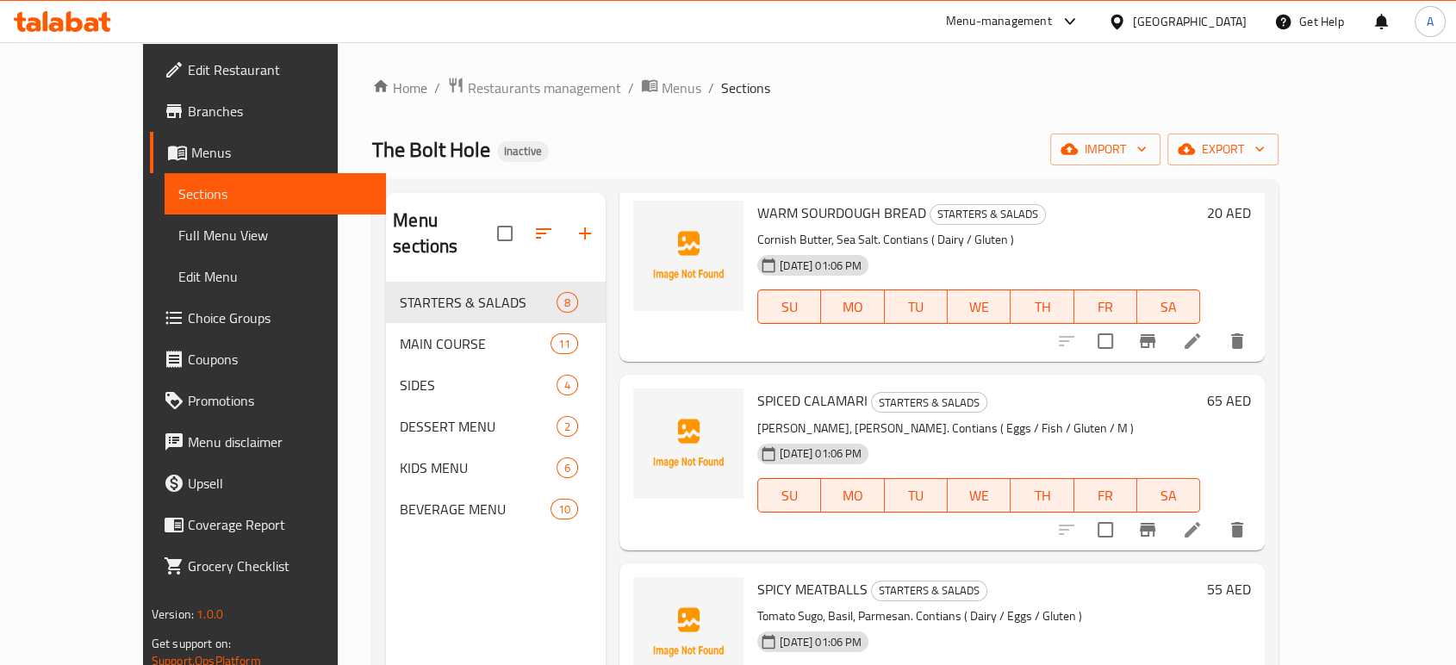
scroll to position [96, 0]
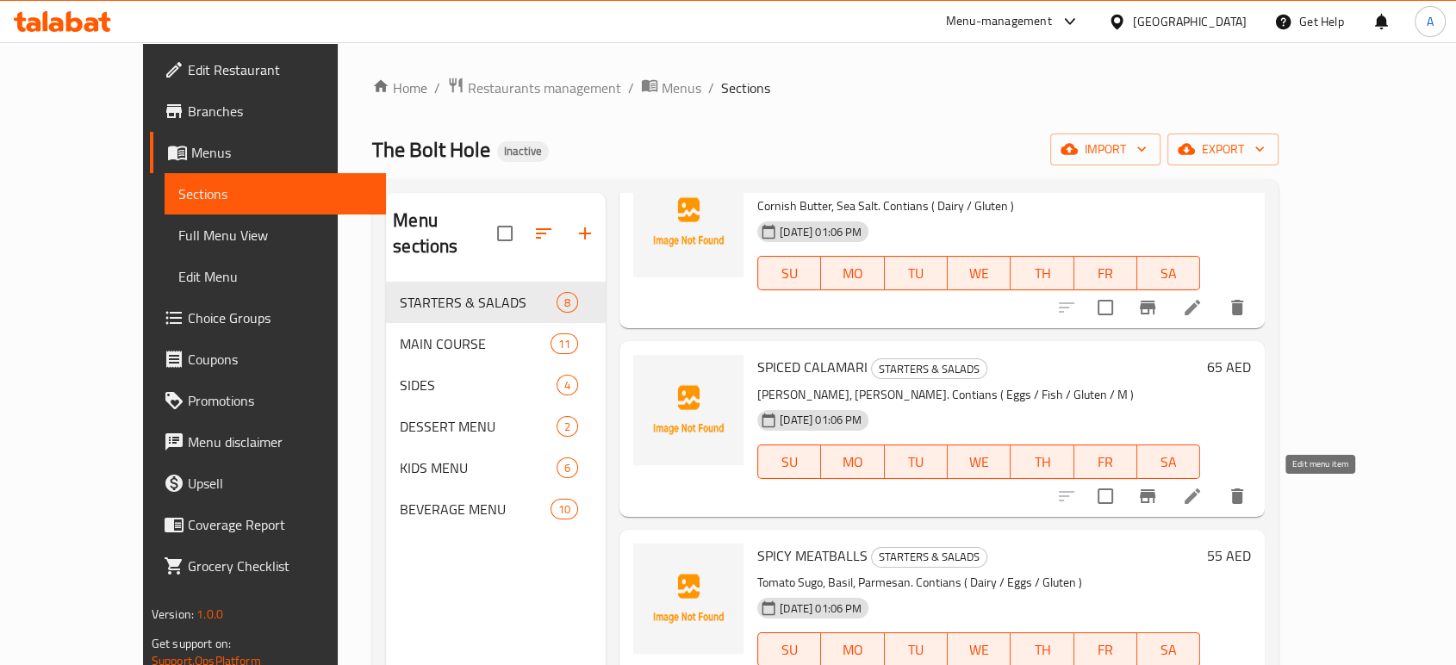
click at [1202, 496] on icon at bounding box center [1192, 496] width 21 height 21
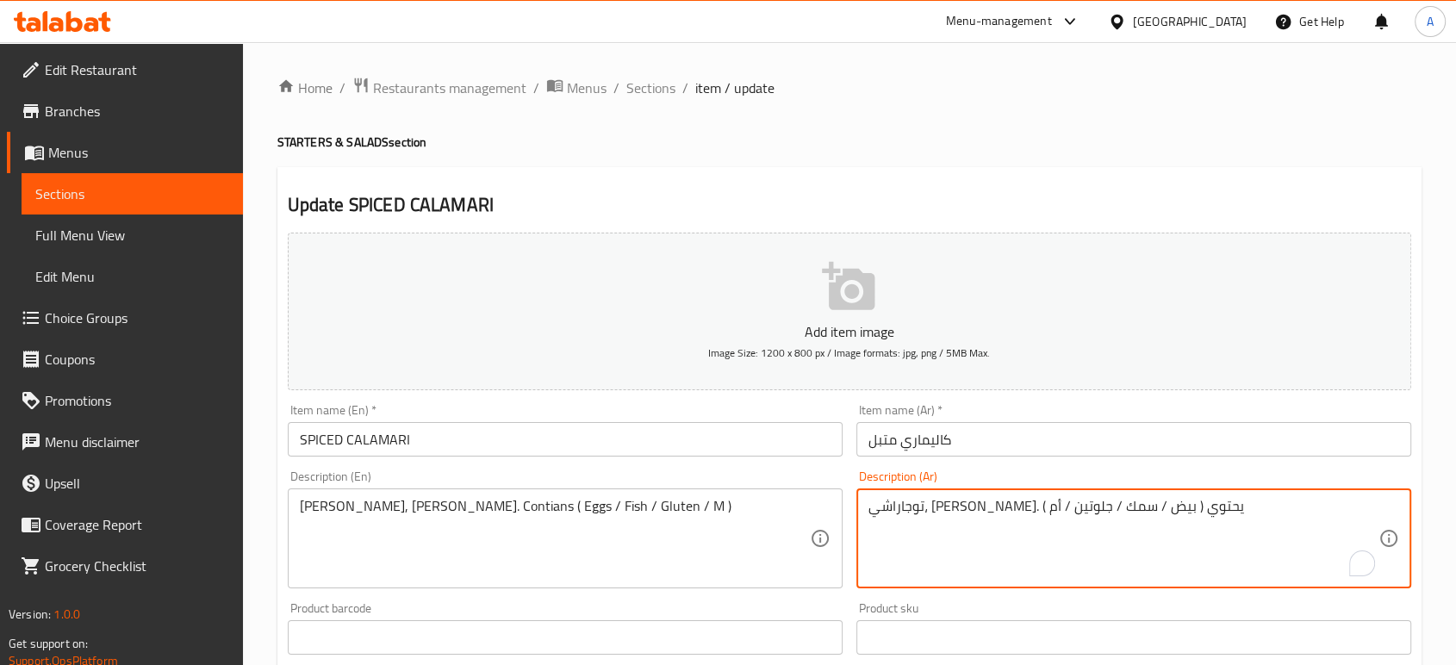
drag, startPoint x: 888, startPoint y: 506, endPoint x: 869, endPoint y: 507, distance: 19.0
paste textarea "الخردل"
click at [879, 562] on textarea "توجاراشي، أيولي حامض. يحتوي ( بيض / سمك / جلوتين / الخردل" at bounding box center [1123, 539] width 510 height 82
type textarea "توجاراشي، أيولي حامض. يحتوي ( بيض / سمك / جلوتين / الخردل"
click at [999, 445] on input "كاليماري متبل" at bounding box center [1133, 439] width 555 height 34
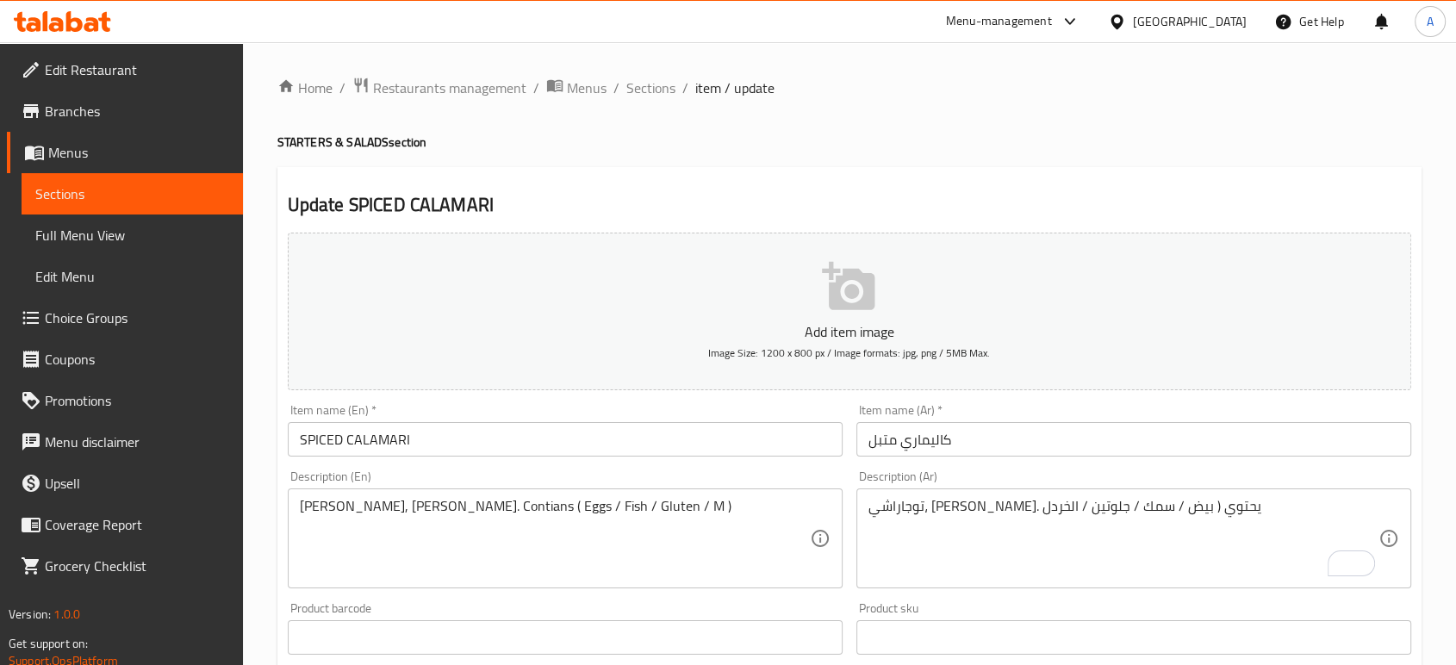
click at [612, 497] on div "Togarashi, Lime Aioli. Contians ( Eggs / Fish / Gluten / M ) Description (En)" at bounding box center [565, 538] width 555 height 100
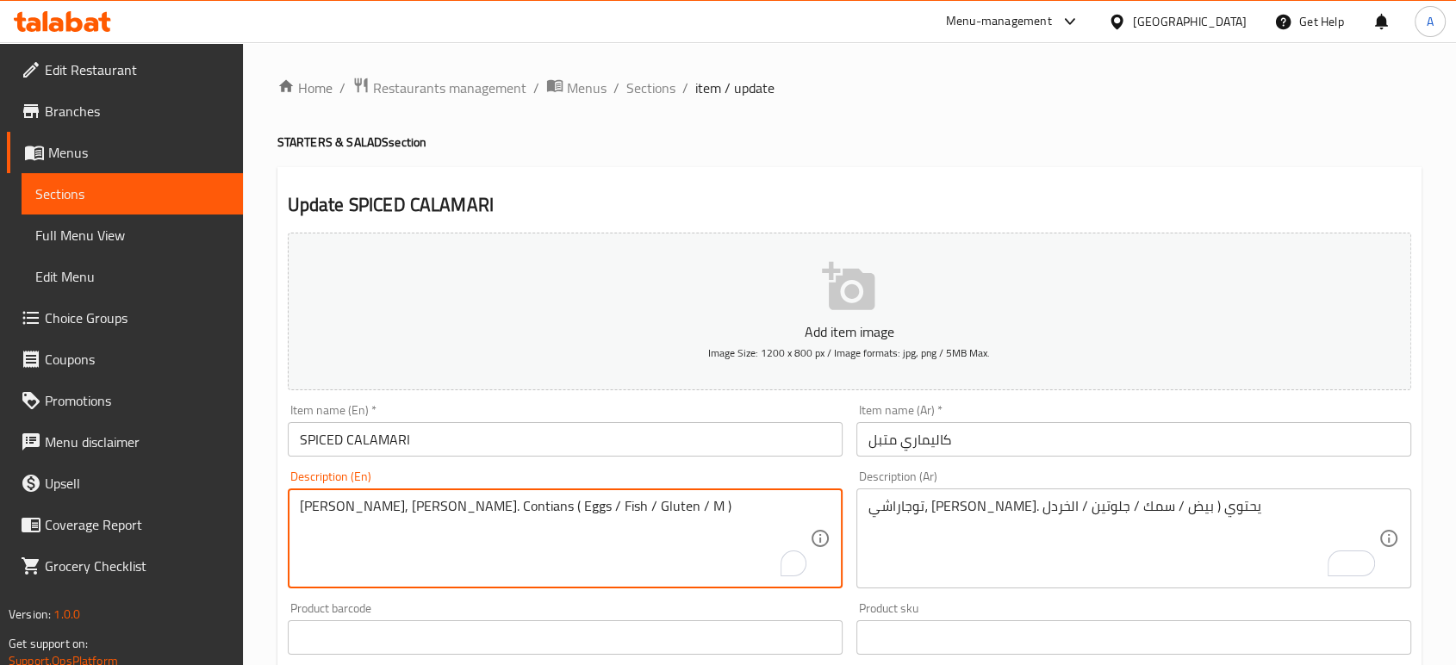
click at [612, 512] on textarea "Togarashi, Lime Aioli. Contians ( Eggs / Fish / Gluten / M )" at bounding box center [555, 539] width 510 height 82
paste textarea "ustard"
type textarea "Togarashi, Lime Aioli. Contians ( Eggs / Fish / Gluten / Mustard )"
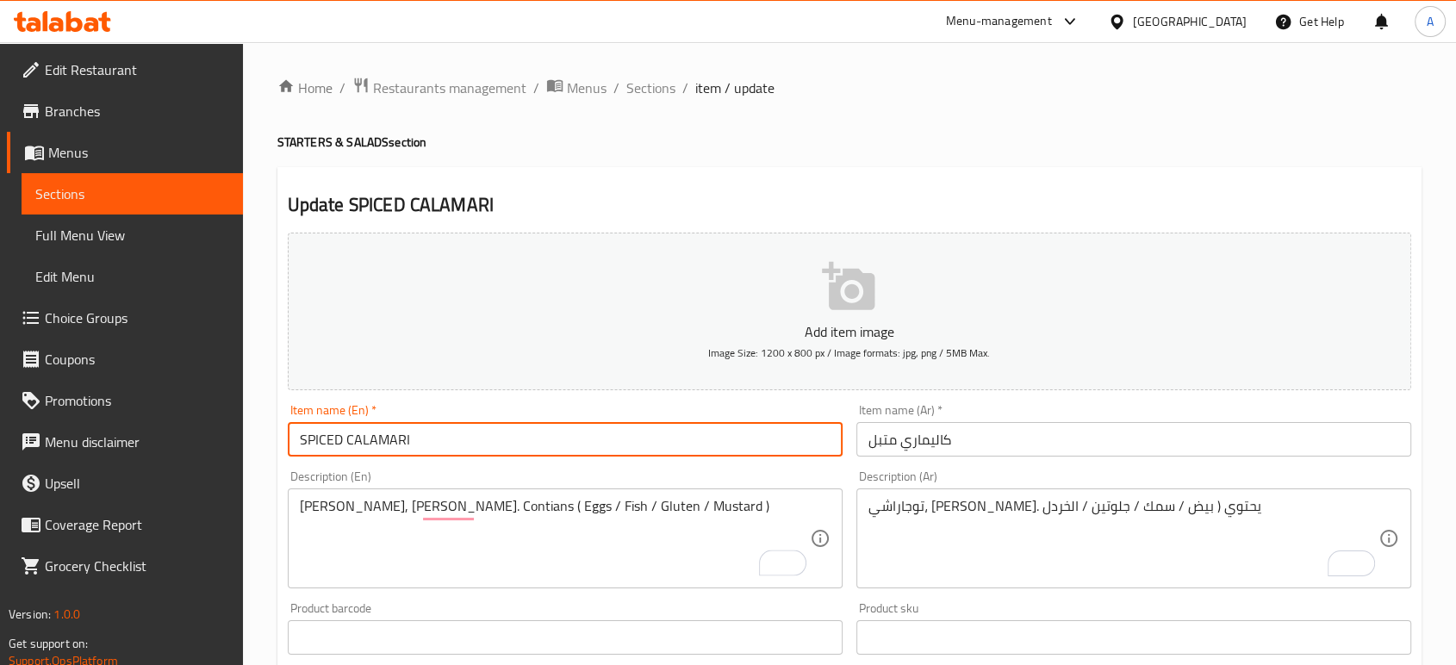
click at [653, 432] on input "SPICED CALAMARI" at bounding box center [565, 439] width 555 height 34
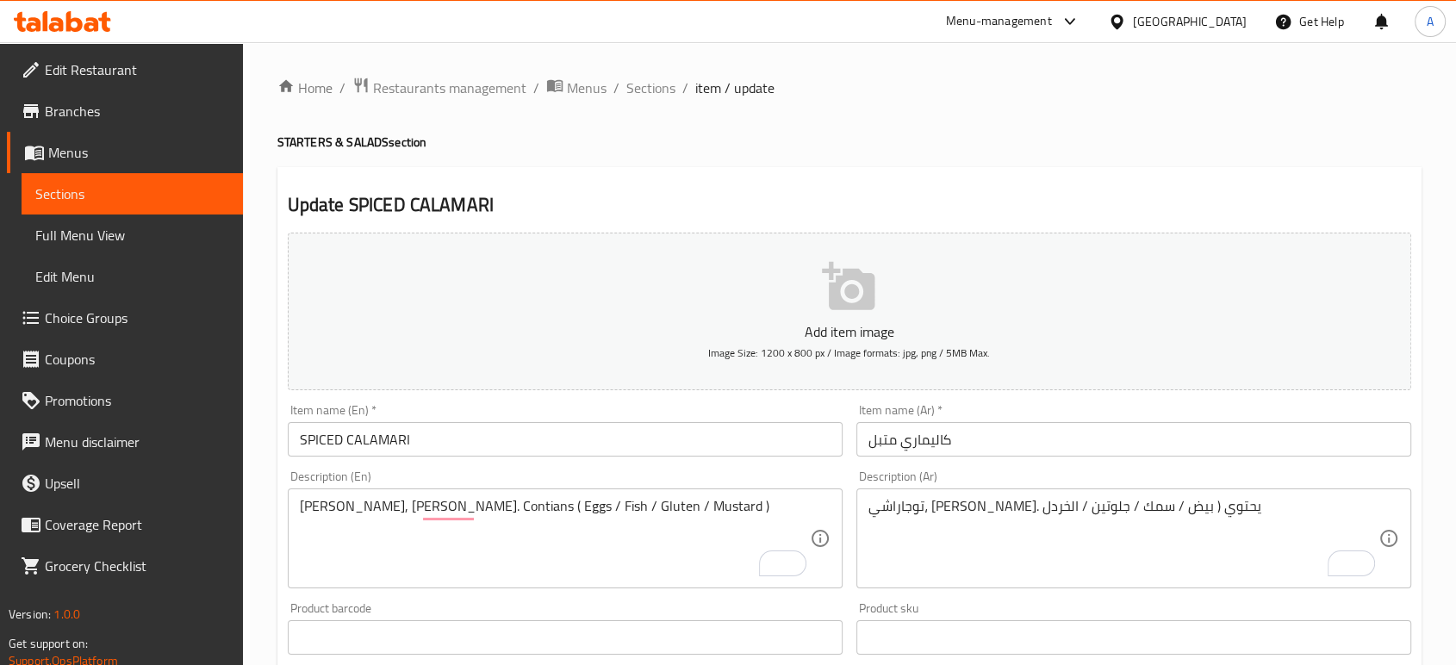
click at [650, 102] on div "Home / Restaurants management / Menus / Sections / item / update STARTERS & SAL…" at bounding box center [849, 630] width 1144 height 1106
click at [649, 98] on span "Sections" at bounding box center [650, 88] width 49 height 21
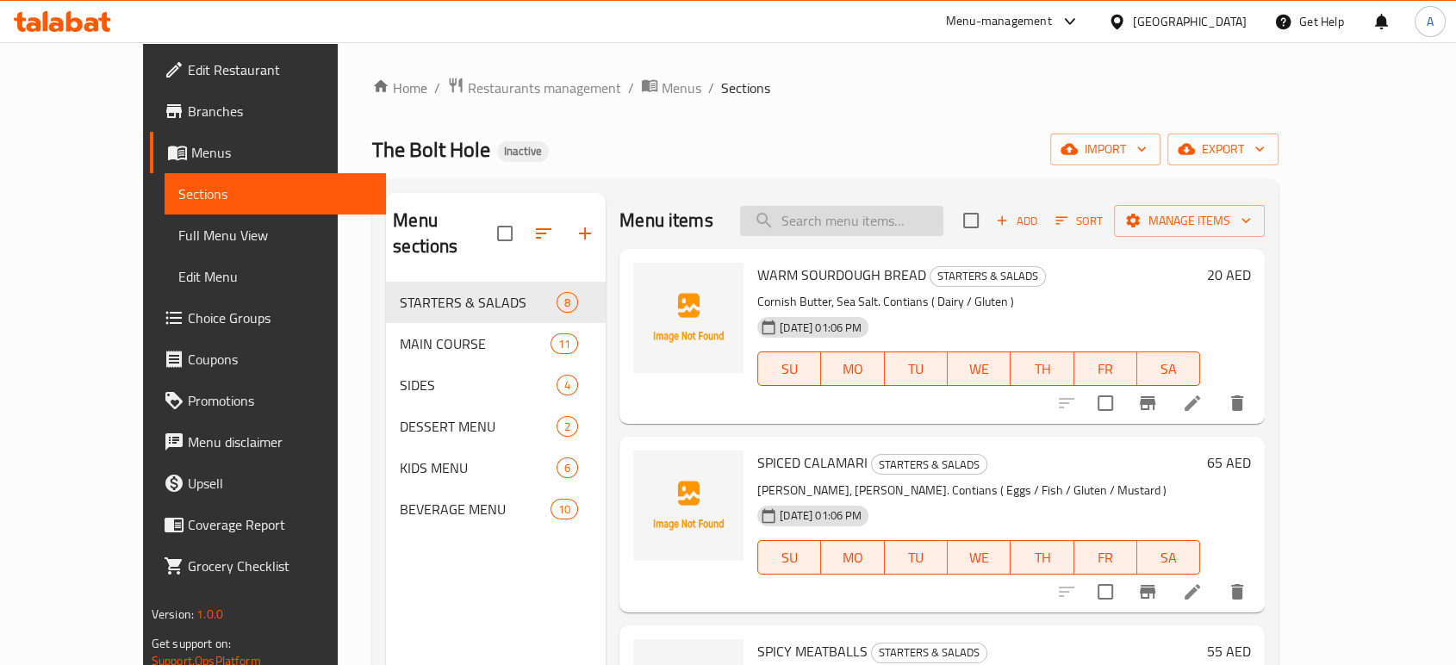
drag, startPoint x: 889, startPoint y: 186, endPoint x: 887, endPoint y: 213, distance: 26.8
click at [889, 191] on div "Menu sections STARTERS & SALADS 8 MAIN COURSE 11 SIDES 4 DESSERT MENU 2 KIDS ME…" at bounding box center [825, 525] width 906 height 693
click at [887, 213] on input "search" at bounding box center [841, 221] width 203 height 30
paste input "THE CEASAR"
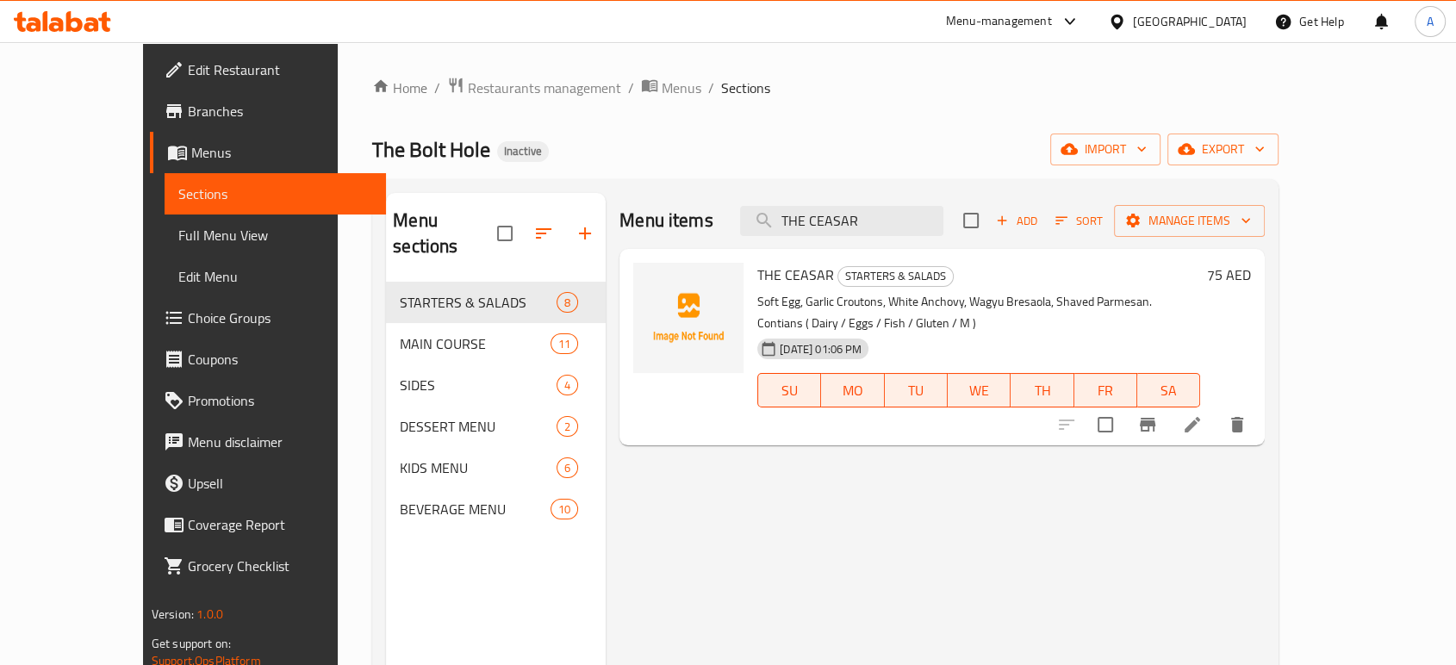
type input "THE CEASAR"
click at [1202, 414] on icon at bounding box center [1192, 424] width 21 height 21
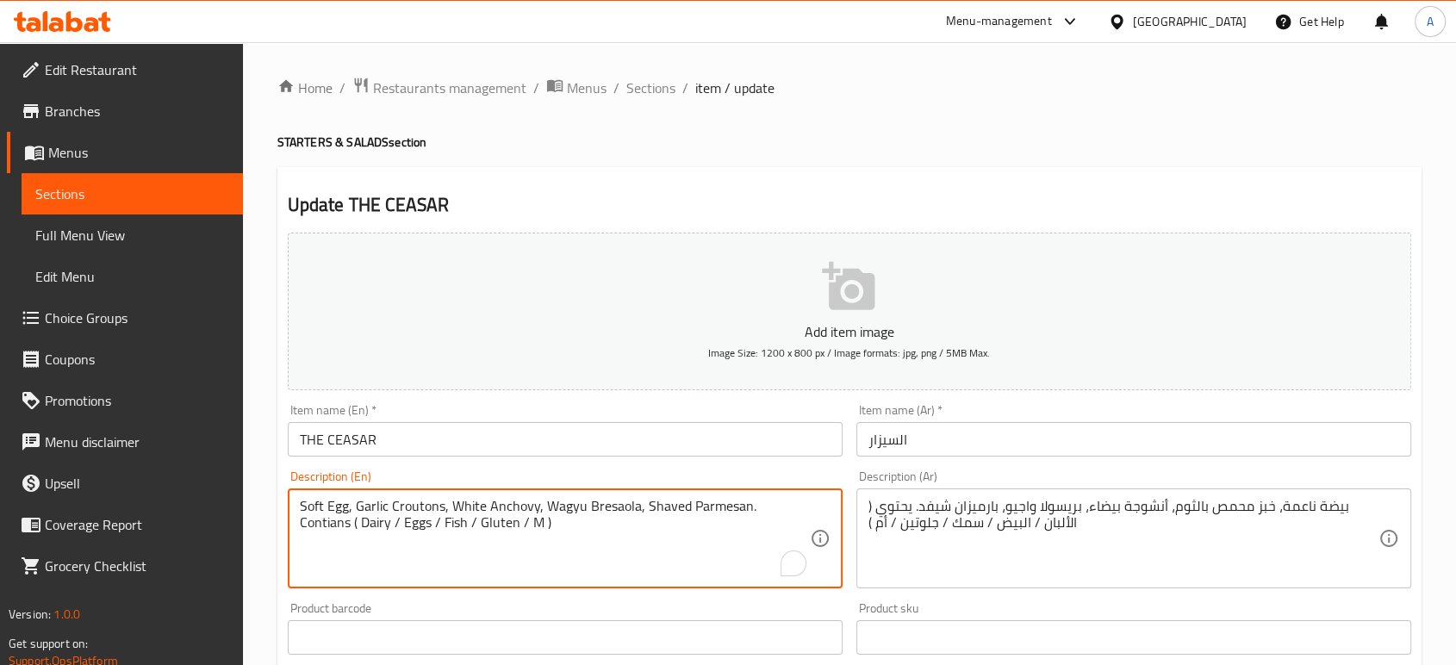
click at [469, 519] on textarea "Soft Egg, Garlic Croutons, White Anchovy, Wagyu Bresaola, Shaved Parmesan. Cont…" at bounding box center [555, 539] width 510 height 82
paste textarea "ustard"
type textarea "Soft Egg, Garlic Croutons, White Anchovy, Wagyu Bresaola, Shaved Parmesan. Cont…"
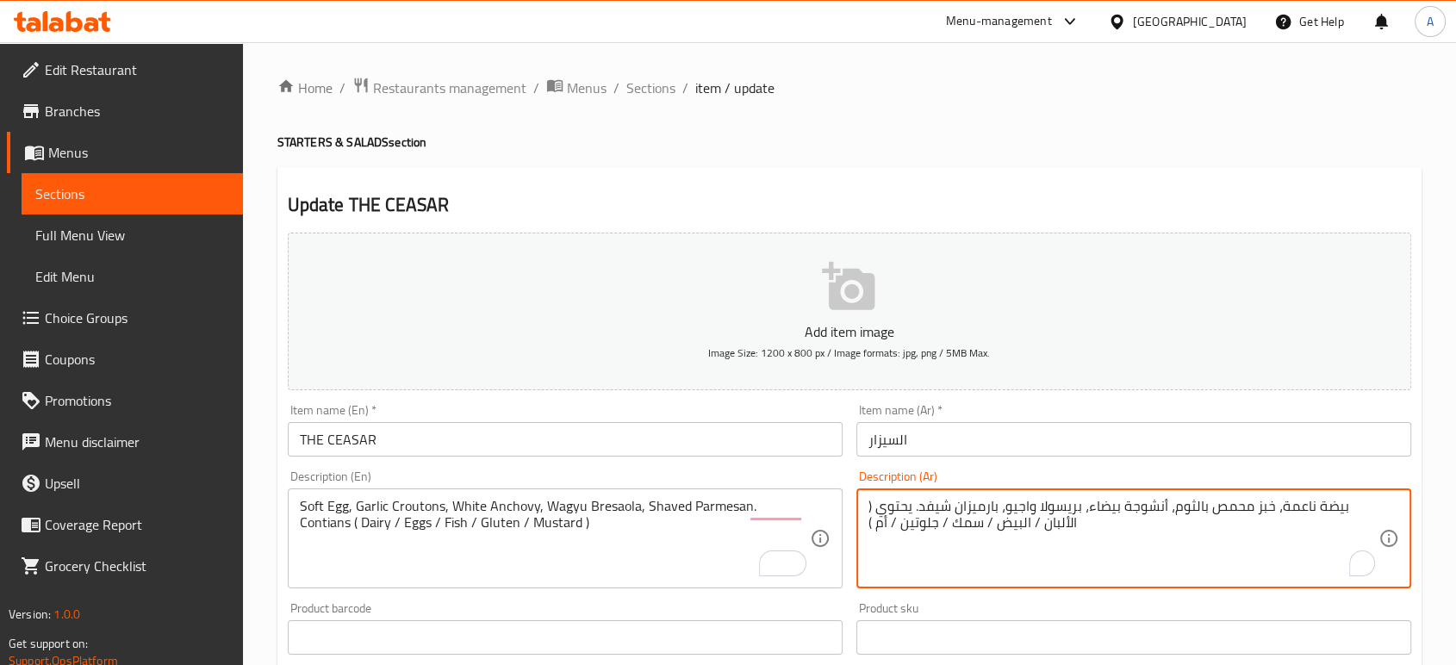
click at [880, 519] on textarea "بيضة ناعمة، خبز محمص بالثوم، أنشوجة بيضاء، بريسولا واجيو، بارميزان شيفد. يحتوي …" at bounding box center [1123, 539] width 510 height 82
click at [880, 525] on textarea "بيضة ناعمة، خبز محمص بالثوم، أنشوجة بيضاء، بريسولا واجيو، بارميزان شيفد. يحتوي …" at bounding box center [1123, 539] width 510 height 82
click at [882, 526] on textarea "بيضة ناعمة، خبز محمص بالثوم، أنشوجة بيضاء، بريسولا واجيو، بارميزان شيفد. يحتوي …" at bounding box center [1123, 539] width 510 height 82
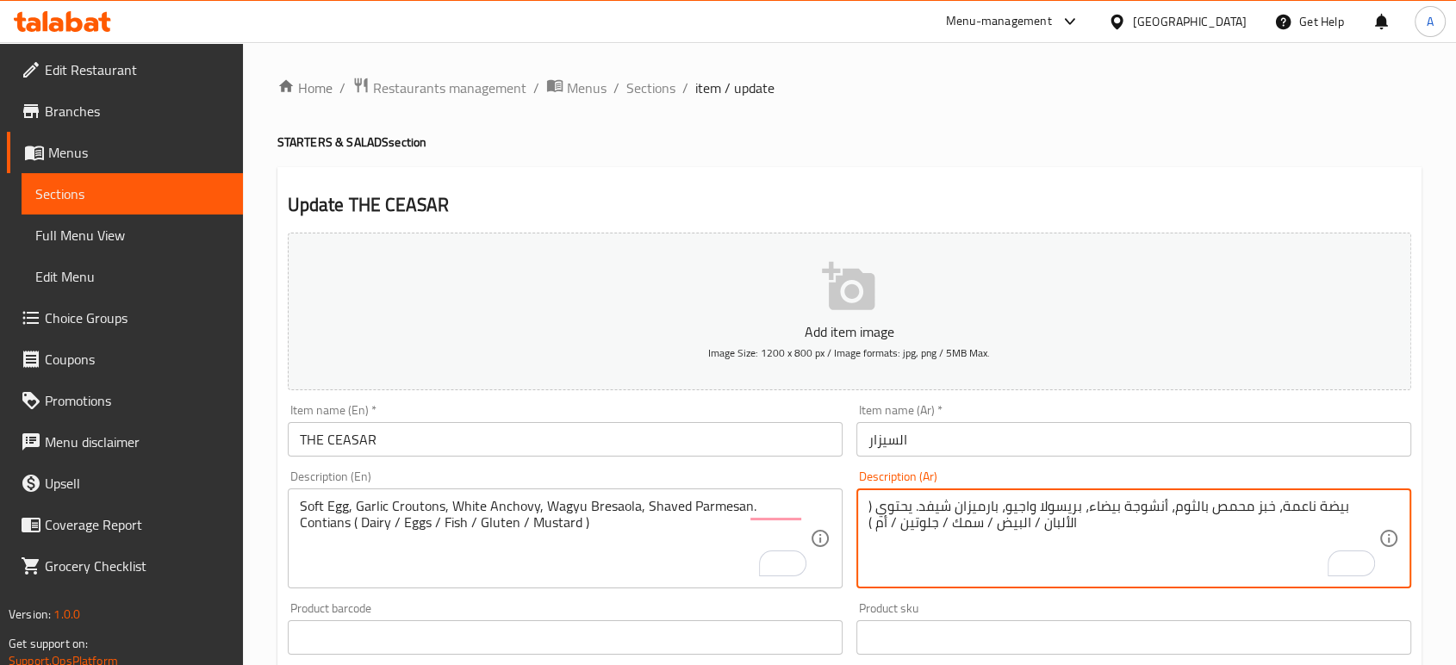
paste textarea "لخردل"
type textarea "بيضة ناعمة، خبز محمص بالثوم، أنشوجة بيضاء، بريسولا واجيو، بارميزان شيفد. يحتوي …"
click at [942, 447] on input "السيزار" at bounding box center [1133, 439] width 555 height 34
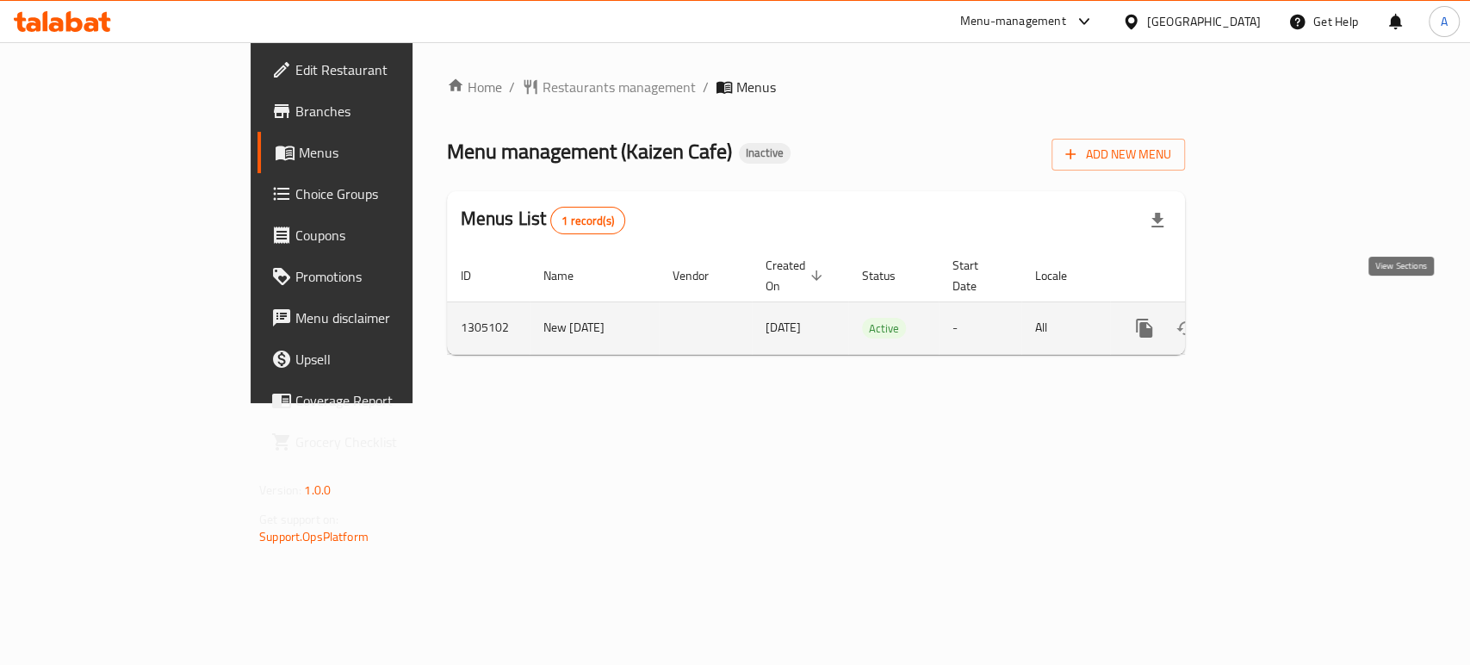
click at [1276, 320] on icon "enhanced table" at bounding box center [1269, 328] width 16 height 16
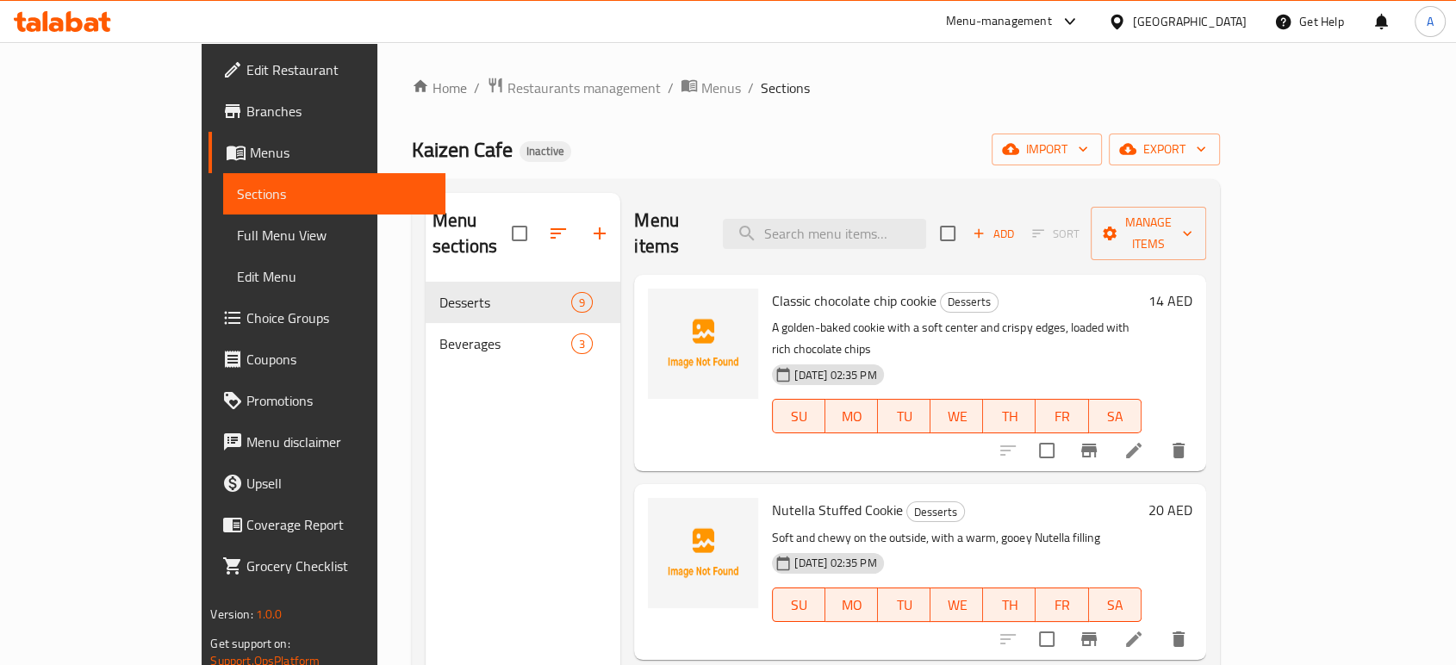
click at [951, 148] on div "Kaizen Cafe Inactive import export" at bounding box center [816, 150] width 808 height 32
click at [223, 246] on link "Full Menu View" at bounding box center [333, 234] width 221 height 41
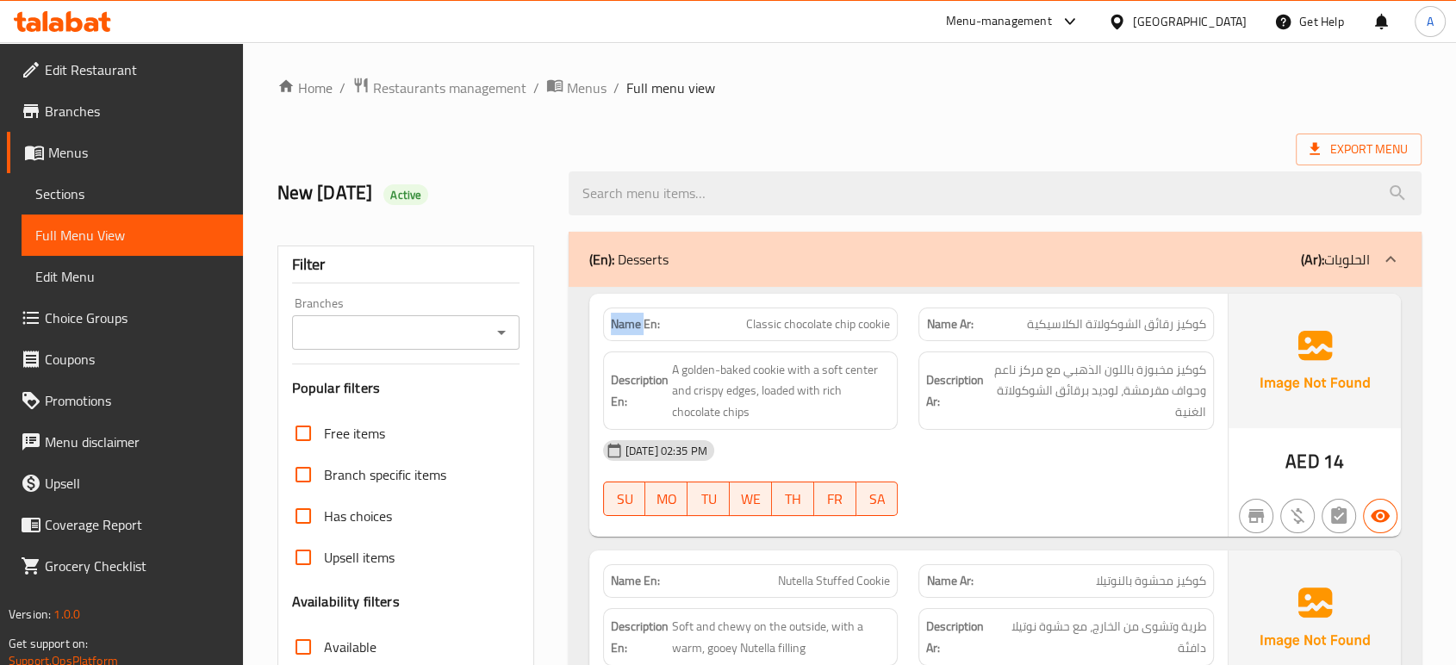
drag, startPoint x: 633, startPoint y: 320, endPoint x: 599, endPoint y: 315, distance: 33.9
click at [599, 315] on div "Name En: Classic chocolate chip cookie" at bounding box center [751, 324] width 316 height 54
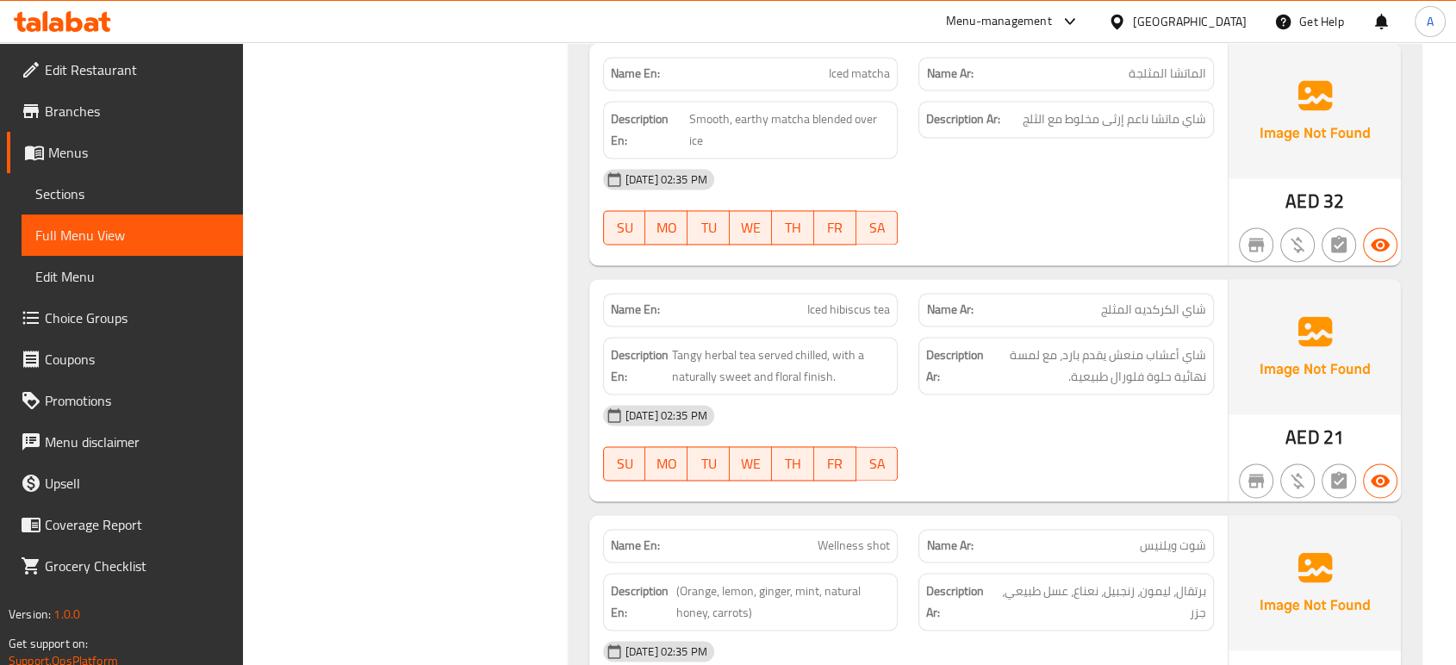
scroll to position [2712, 0]
